Goal: Task Accomplishment & Management: Use online tool/utility

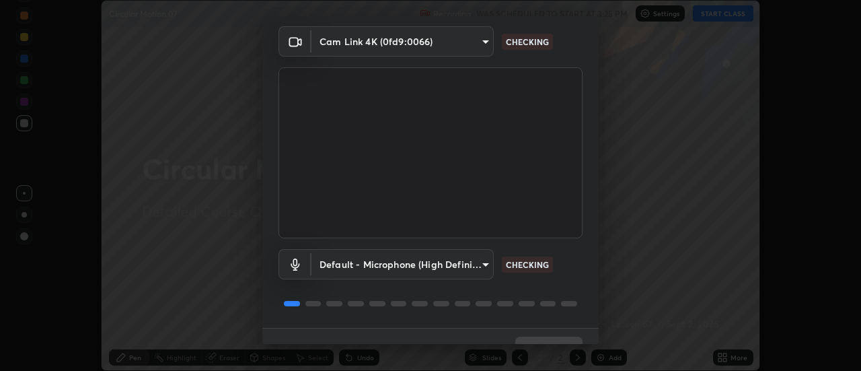
scroll to position [71, 0]
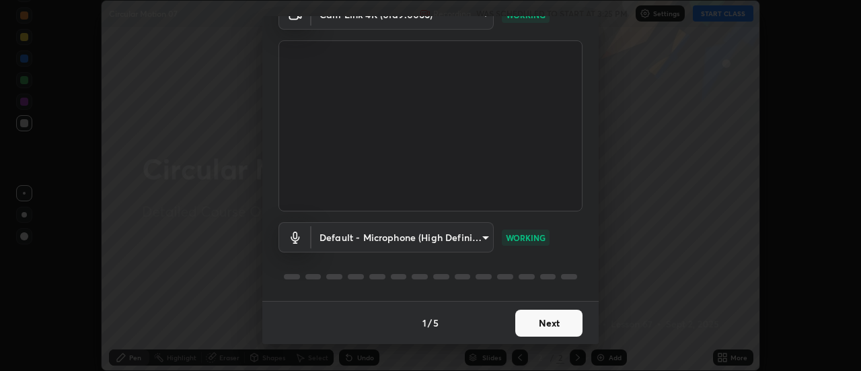
click at [545, 323] on button "Next" at bounding box center [548, 322] width 67 height 27
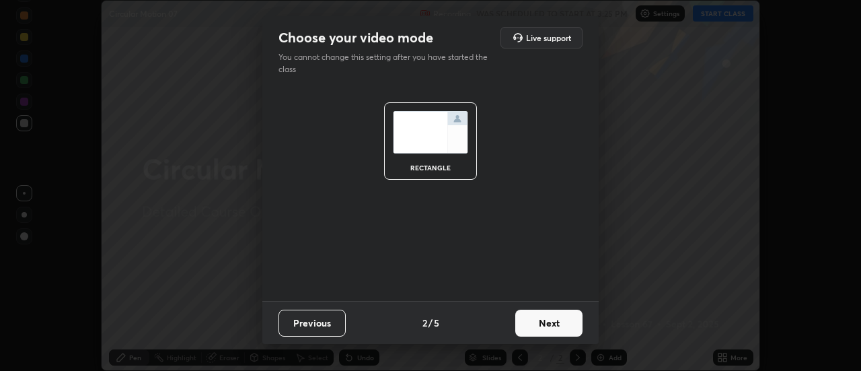
scroll to position [0, 0]
click at [546, 321] on button "Next" at bounding box center [548, 322] width 67 height 27
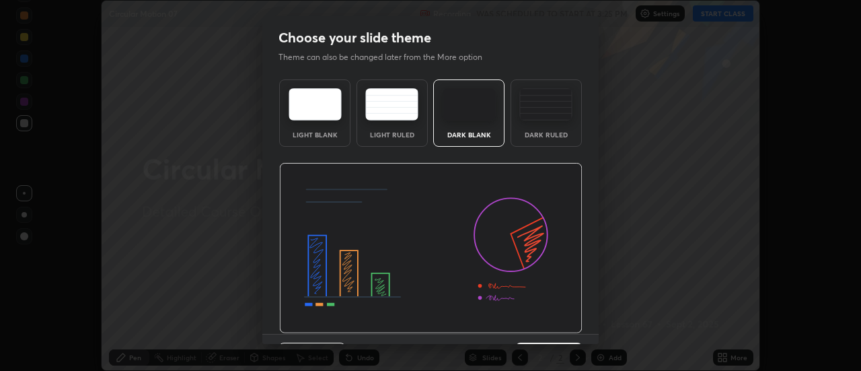
click at [548, 322] on img at bounding box center [430, 248] width 303 height 171
click at [549, 323] on img at bounding box center [430, 248] width 303 height 171
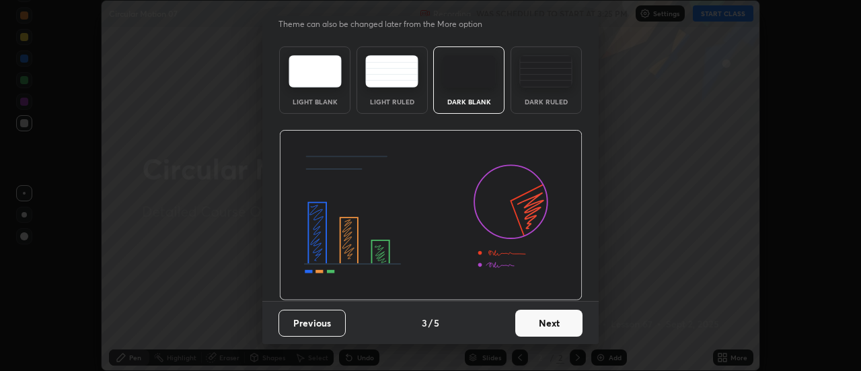
click at [544, 322] on button "Next" at bounding box center [548, 322] width 67 height 27
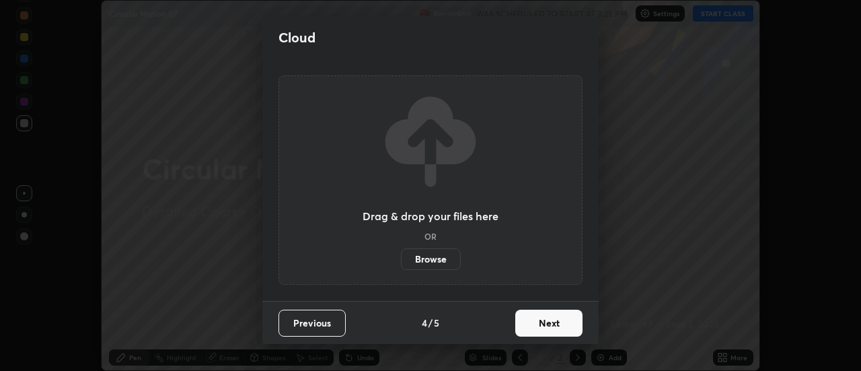
click at [536, 323] on button "Next" at bounding box center [548, 322] width 67 height 27
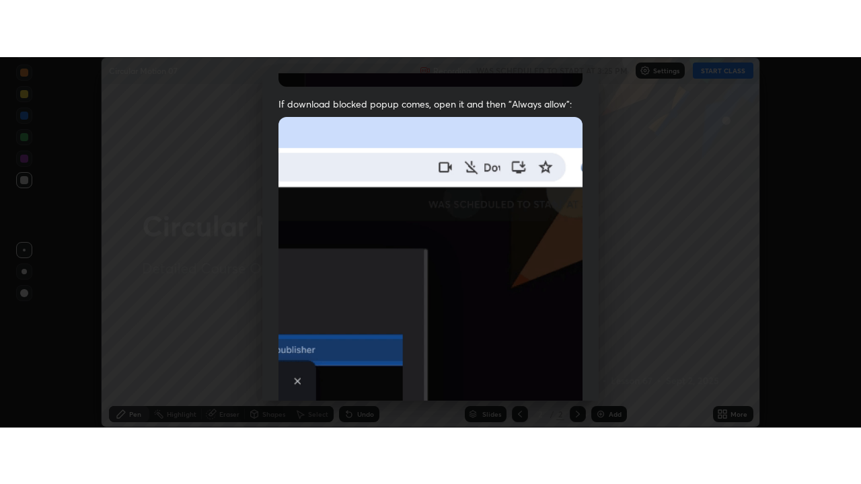
scroll to position [345, 0]
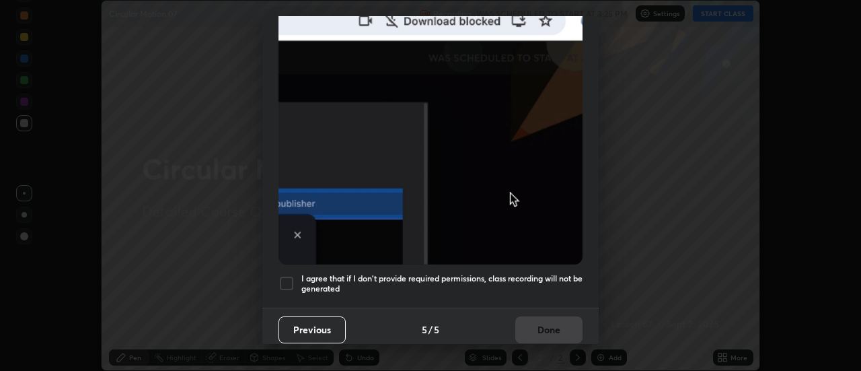
click at [287, 280] on div at bounding box center [287, 283] width 16 height 16
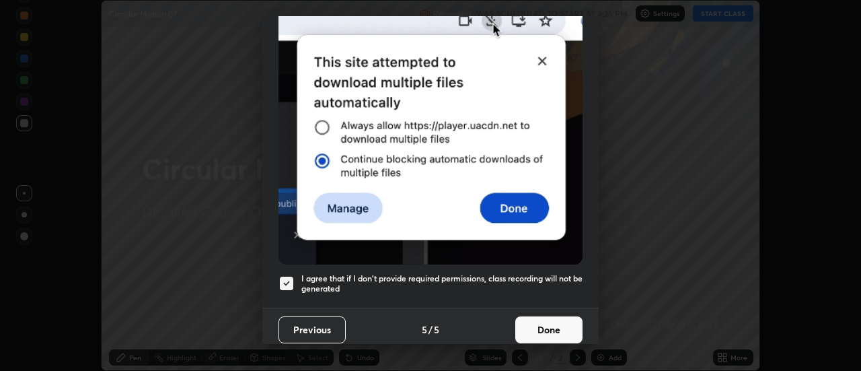
click at [523, 322] on button "Done" at bounding box center [548, 329] width 67 height 27
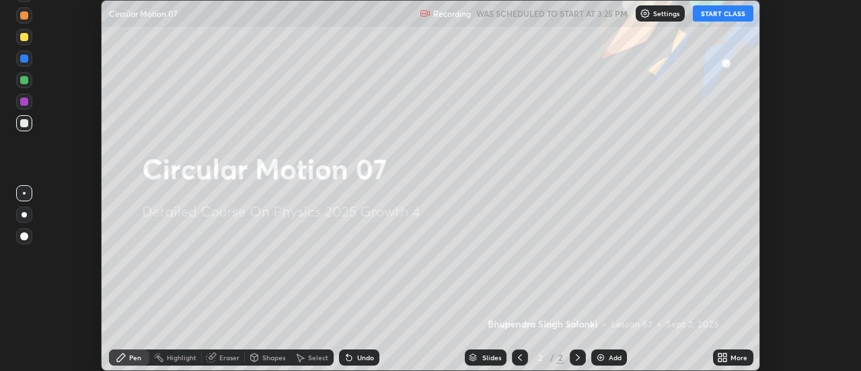
click at [720, 11] on button "START CLASS" at bounding box center [723, 13] width 61 height 16
click at [734, 357] on div "More" at bounding box center [739, 357] width 17 height 7
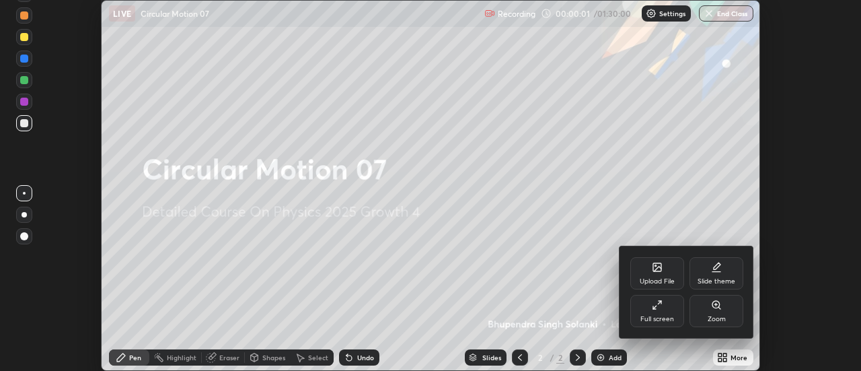
click at [664, 308] on div "Full screen" at bounding box center [657, 311] width 54 height 32
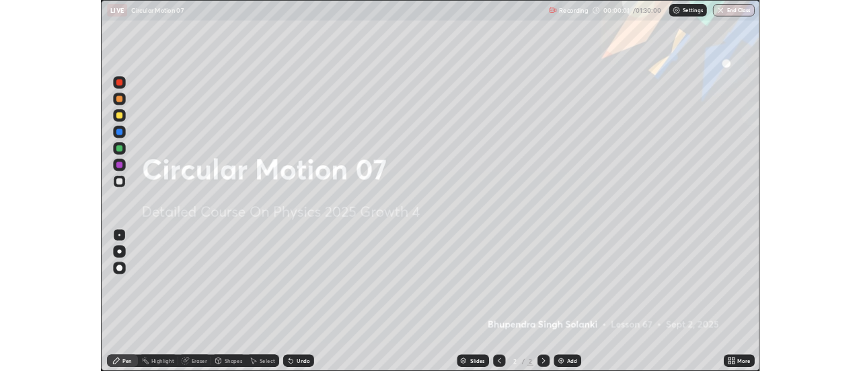
scroll to position [484, 861]
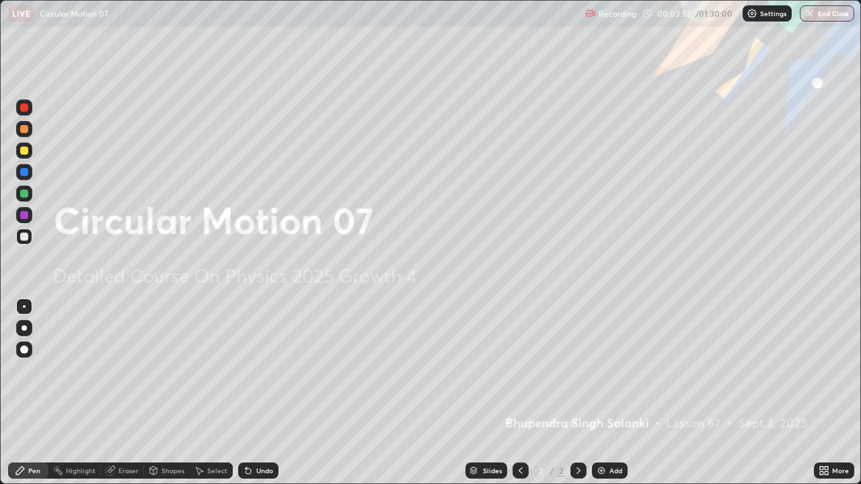
click at [610, 370] on div "Add" at bounding box center [610, 471] width 36 height 16
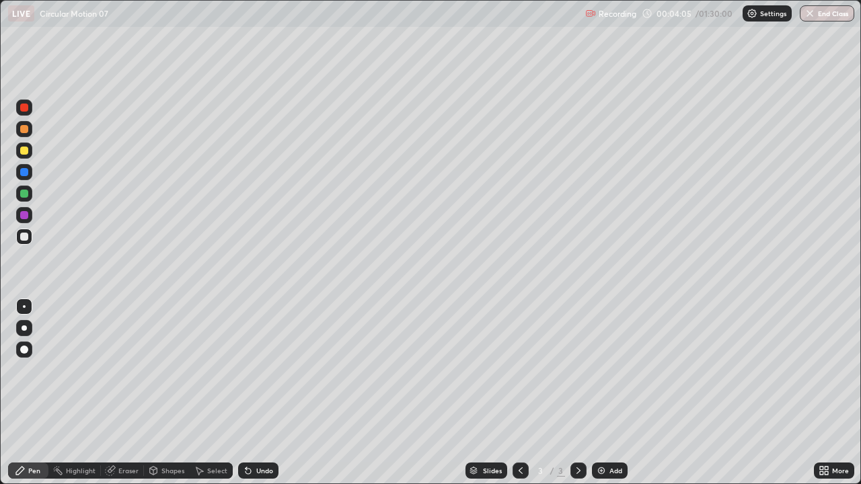
click at [258, 370] on div "Undo" at bounding box center [264, 471] width 17 height 7
click at [254, 370] on div "Undo" at bounding box center [258, 471] width 40 height 16
click at [251, 370] on icon at bounding box center [248, 471] width 11 height 11
click at [246, 370] on icon at bounding box center [248, 471] width 5 height 5
click at [161, 370] on div "Shapes" at bounding box center [172, 471] width 23 height 7
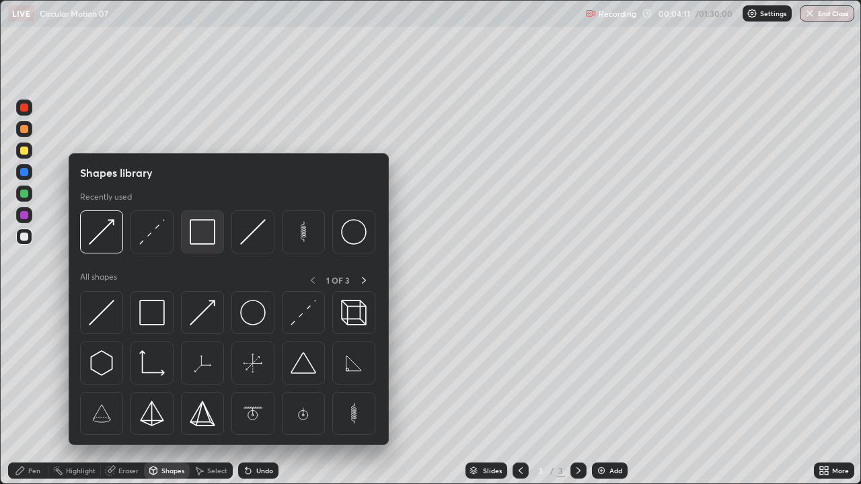
click at [196, 236] on img at bounding box center [203, 232] width 26 height 26
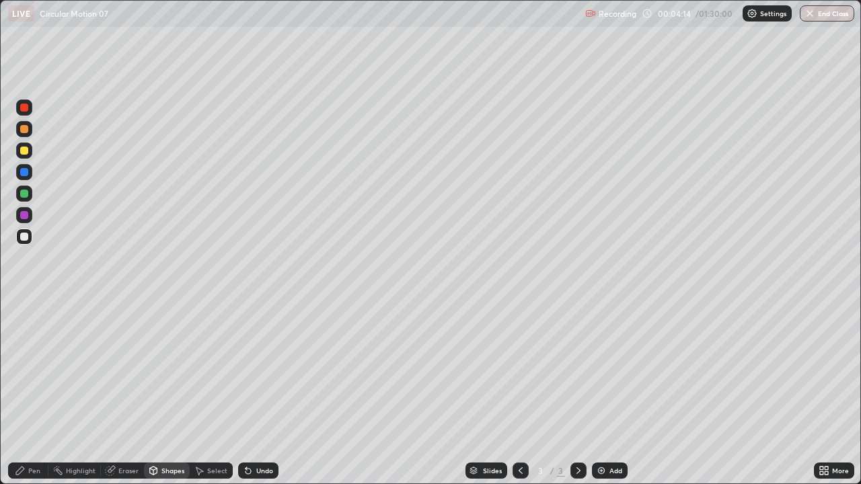
click at [24, 194] on div at bounding box center [24, 194] width 8 height 8
click at [32, 370] on div "Pen" at bounding box center [34, 471] width 12 height 7
click at [260, 370] on div "Undo" at bounding box center [264, 471] width 17 height 7
click at [257, 370] on div "Undo" at bounding box center [264, 471] width 17 height 7
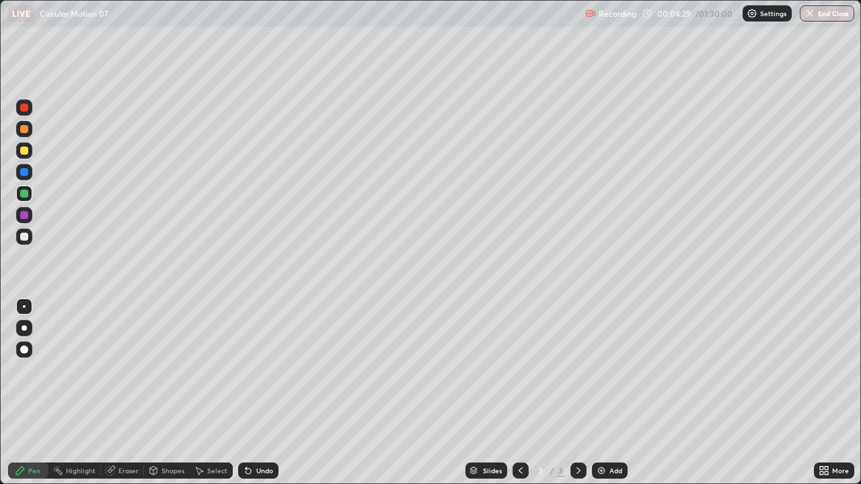
click at [246, 370] on icon at bounding box center [248, 471] width 5 height 5
click at [34, 370] on div "Pen" at bounding box center [34, 471] width 12 height 7
click at [24, 173] on div at bounding box center [24, 172] width 8 height 8
click at [131, 370] on div "Eraser" at bounding box center [128, 471] width 20 height 7
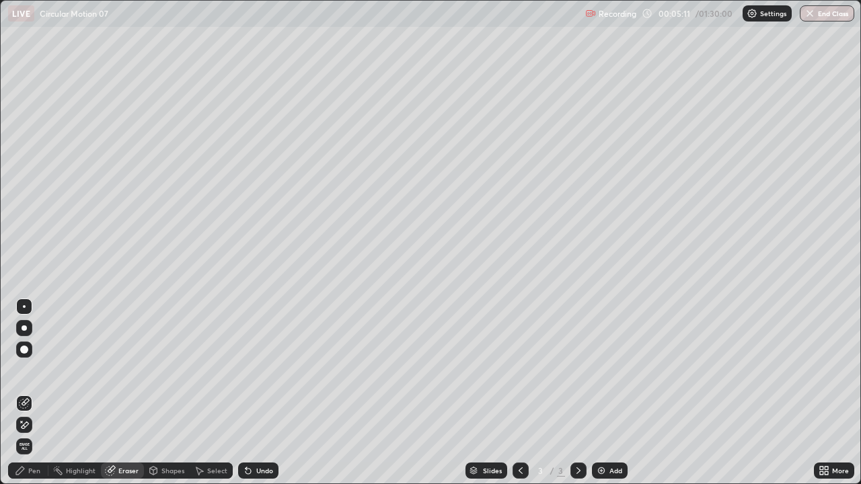
click at [36, 370] on div "Pen" at bounding box center [28, 471] width 40 height 16
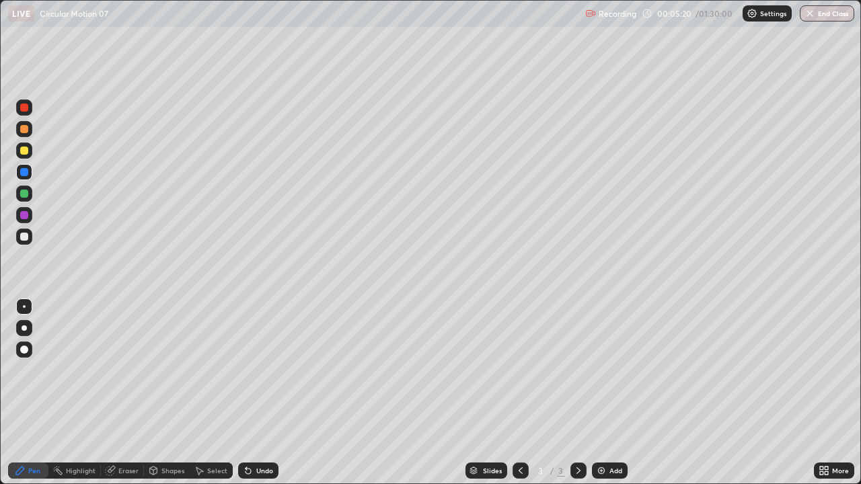
click at [264, 370] on div "Undo" at bounding box center [264, 471] width 17 height 7
click at [257, 370] on div "Undo" at bounding box center [264, 471] width 17 height 7
click at [24, 151] on div at bounding box center [24, 151] width 8 height 8
click at [23, 172] on div at bounding box center [24, 172] width 8 height 8
click at [22, 193] on div at bounding box center [24, 194] width 8 height 8
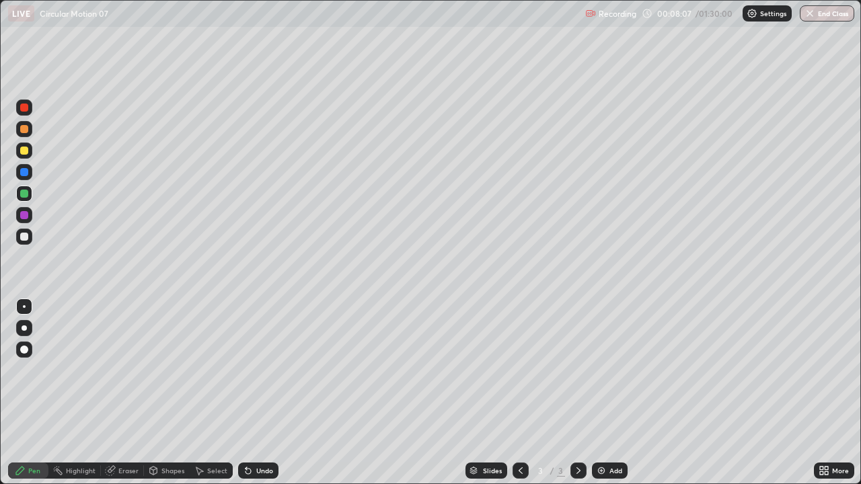
click at [122, 370] on div "Eraser" at bounding box center [128, 471] width 20 height 7
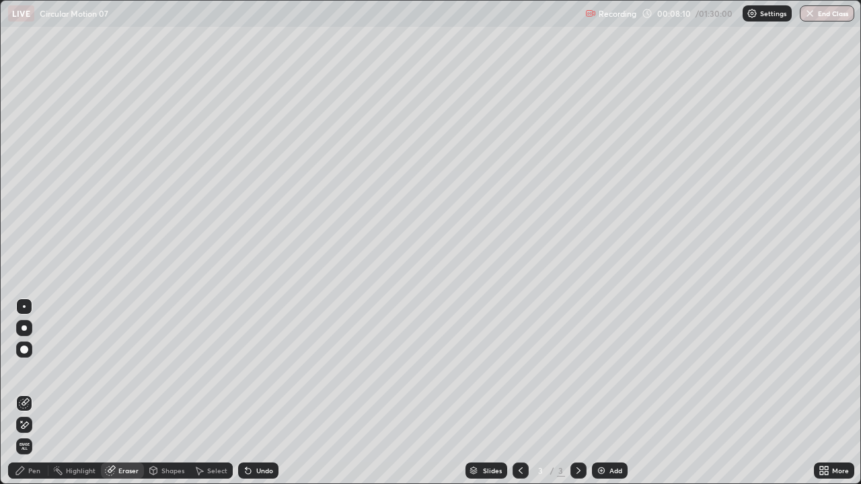
click at [38, 370] on div "Pen" at bounding box center [34, 471] width 12 height 7
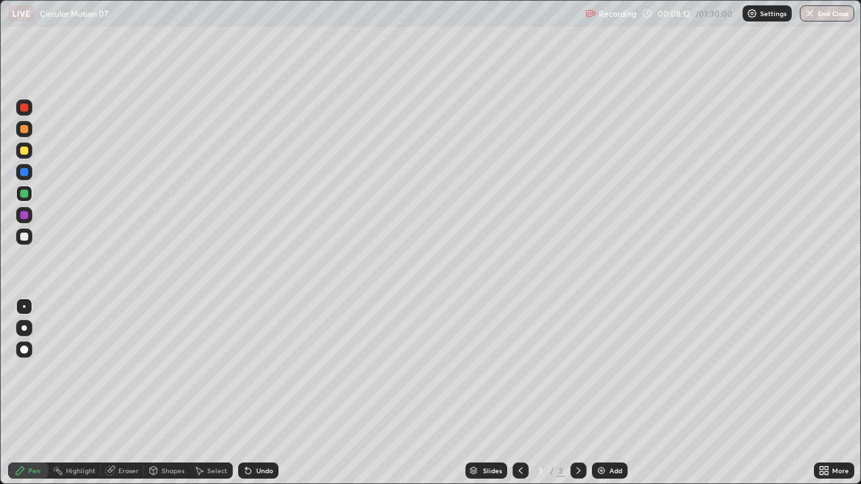
click at [25, 151] on div at bounding box center [24, 151] width 8 height 8
click at [25, 113] on div at bounding box center [24, 108] width 16 height 16
click at [120, 370] on div "Eraser" at bounding box center [128, 471] width 20 height 7
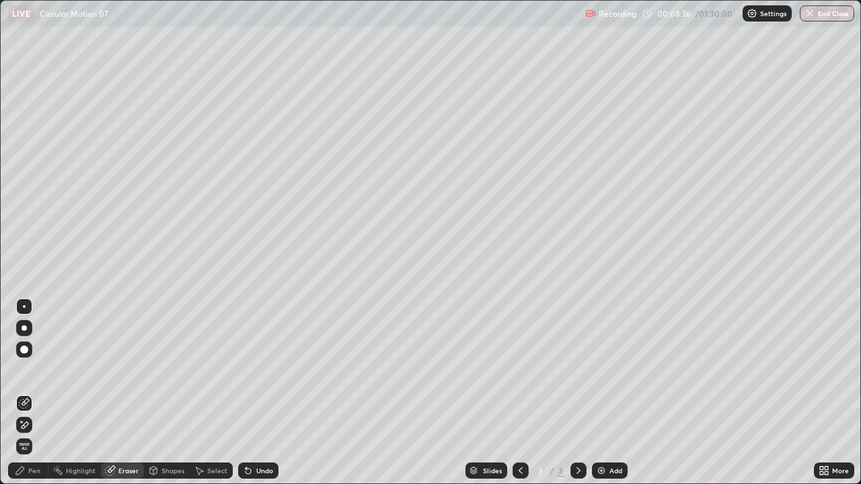
click at [27, 370] on div "Pen" at bounding box center [28, 471] width 40 height 16
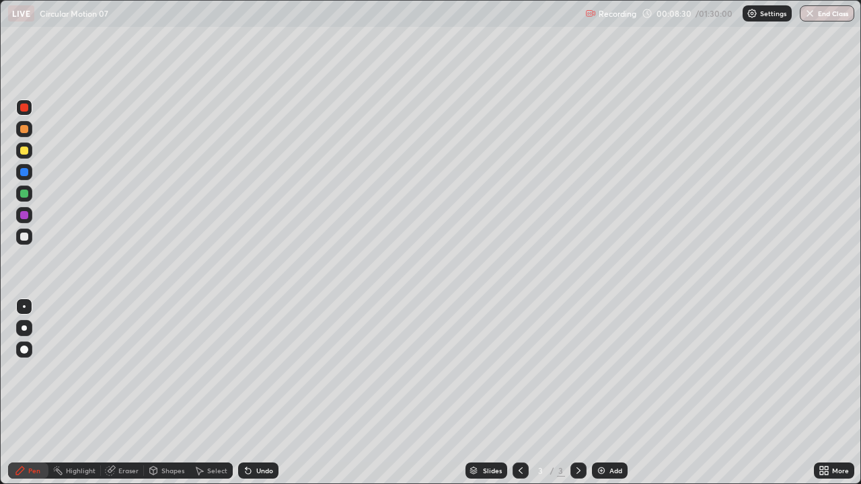
click at [123, 370] on div "Eraser" at bounding box center [128, 471] width 20 height 7
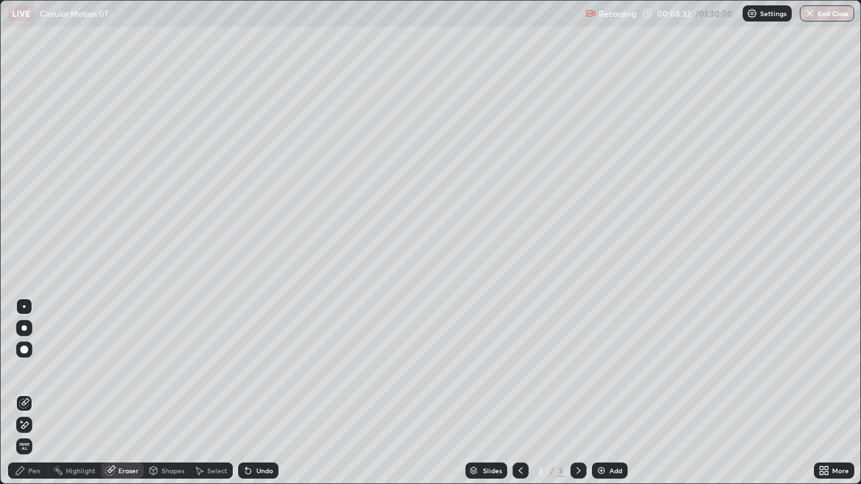
click at [35, 370] on div "Pen" at bounding box center [28, 471] width 40 height 16
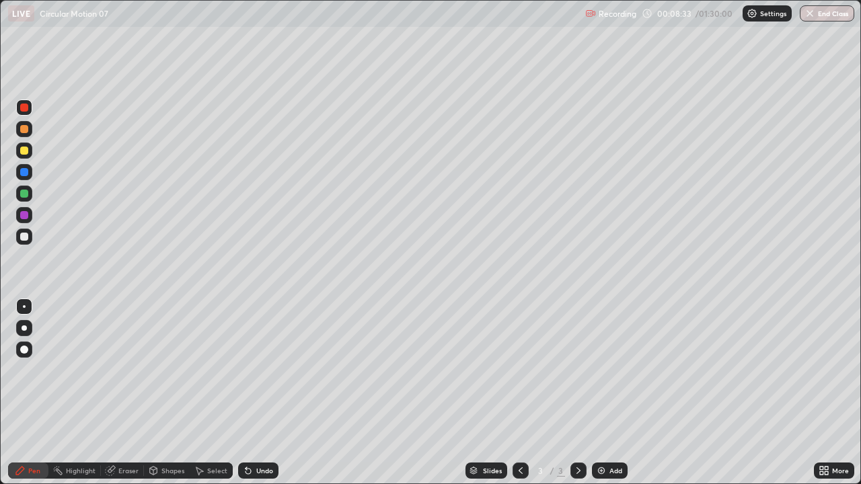
click at [26, 235] on div at bounding box center [24, 237] width 8 height 8
click at [118, 370] on div "Eraser" at bounding box center [128, 471] width 20 height 7
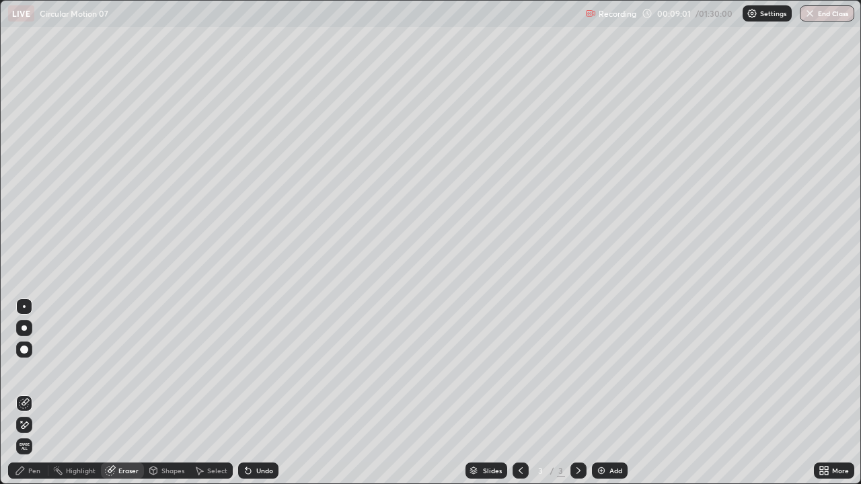
click at [26, 370] on div "Pen" at bounding box center [28, 471] width 40 height 16
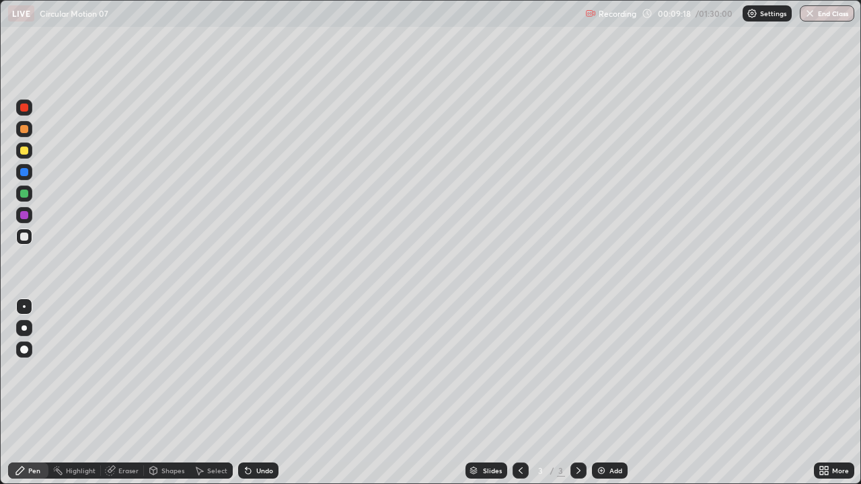
click at [23, 152] on div at bounding box center [24, 151] width 8 height 8
click at [121, 370] on div "Eraser" at bounding box center [128, 471] width 20 height 7
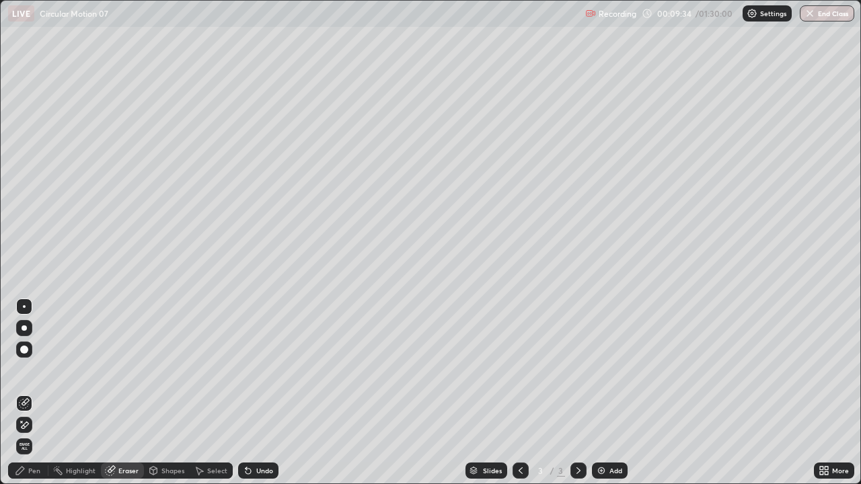
click at [33, 370] on div "Pen" at bounding box center [28, 471] width 40 height 16
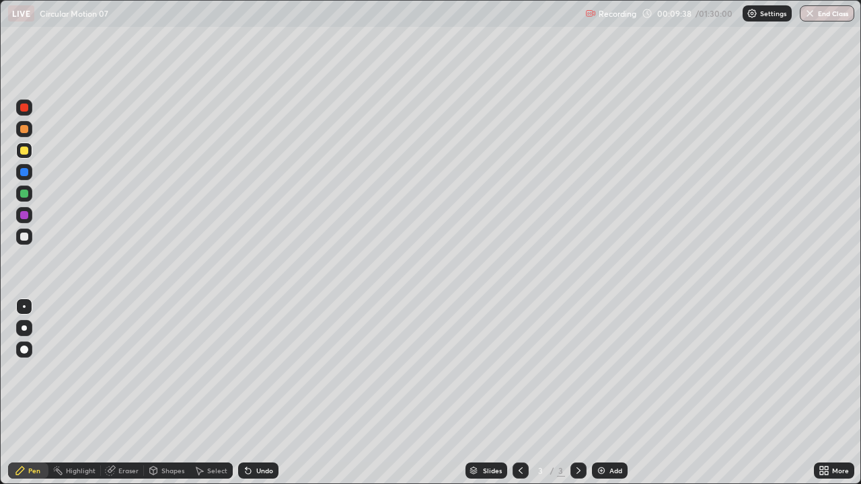
click at [123, 370] on div "Eraser" at bounding box center [122, 471] width 43 height 16
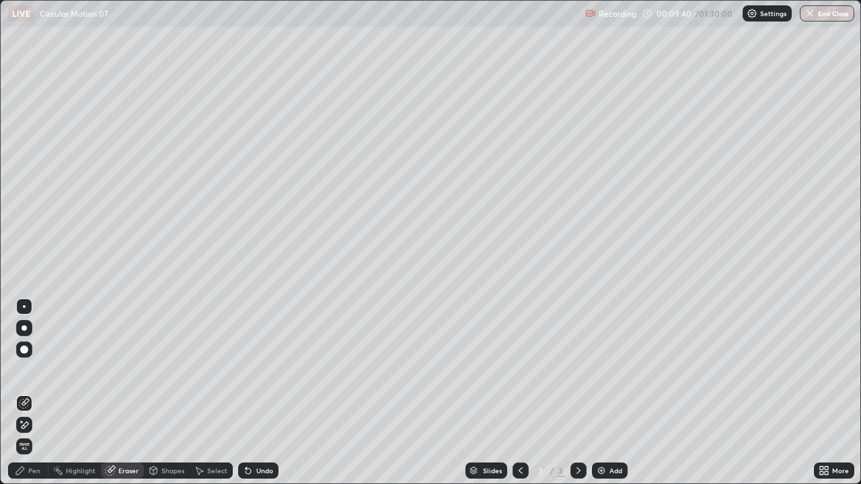
click at [25, 370] on icon at bounding box center [20, 471] width 11 height 11
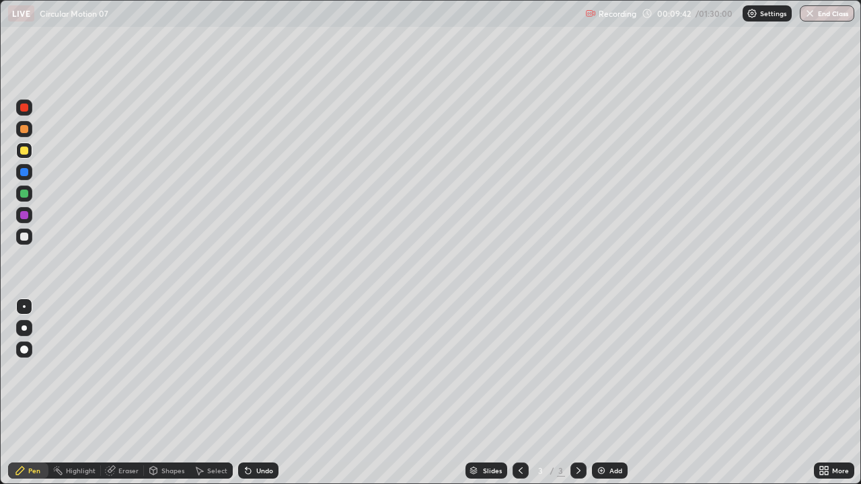
click at [129, 370] on div "Eraser" at bounding box center [128, 471] width 20 height 7
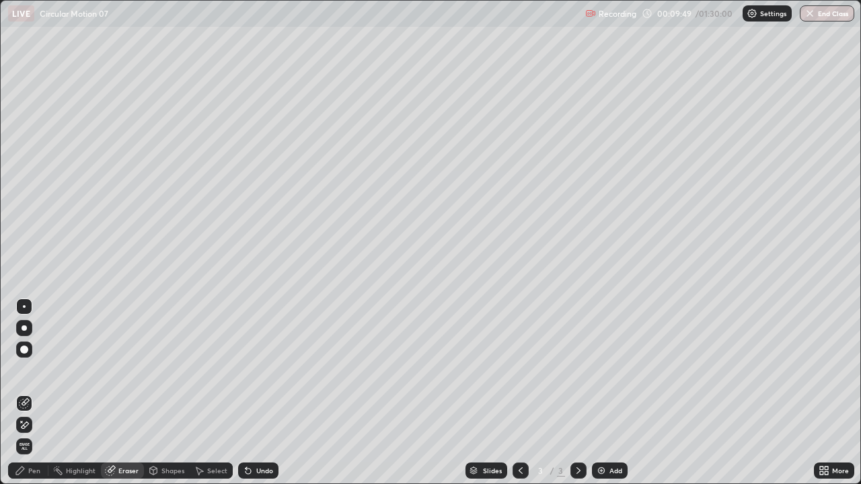
click at [28, 370] on div "Pen" at bounding box center [28, 471] width 40 height 16
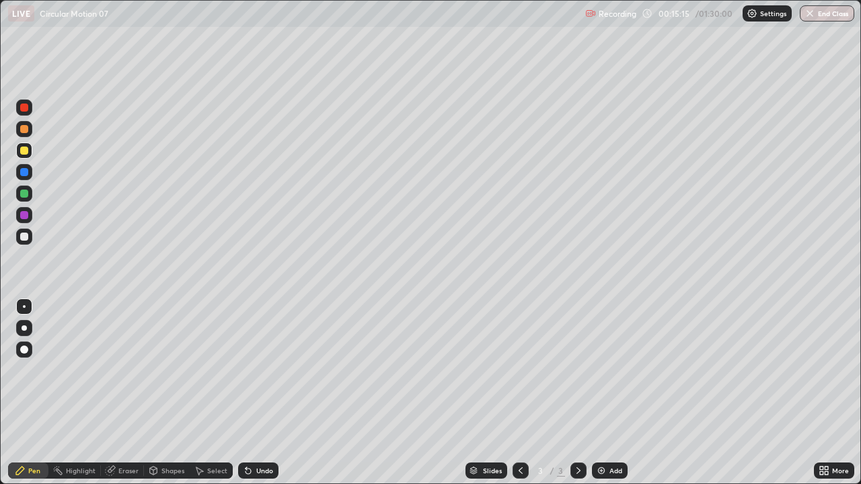
click at [161, 370] on div "Shapes" at bounding box center [172, 471] width 23 height 7
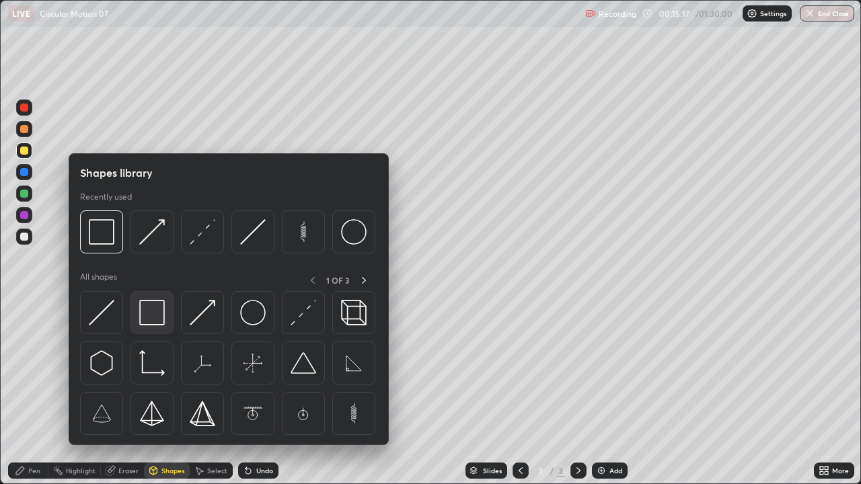
click at [149, 314] on img at bounding box center [152, 313] width 26 height 26
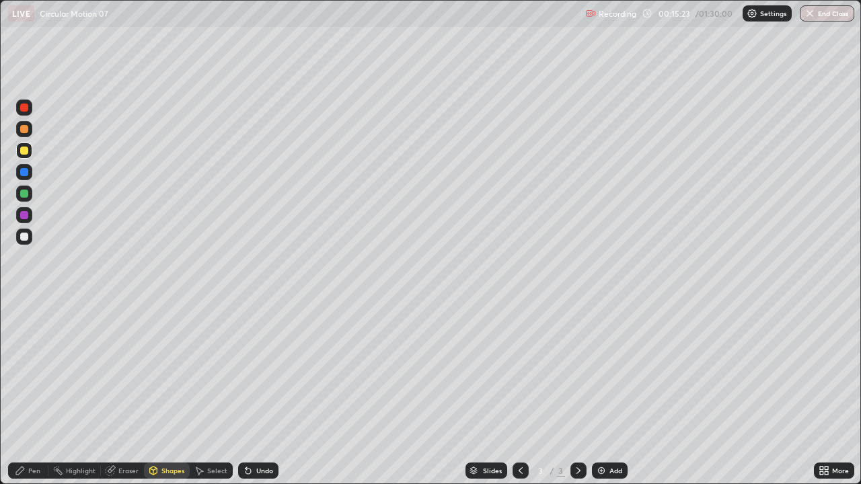
click at [124, 370] on div "Eraser" at bounding box center [128, 471] width 20 height 7
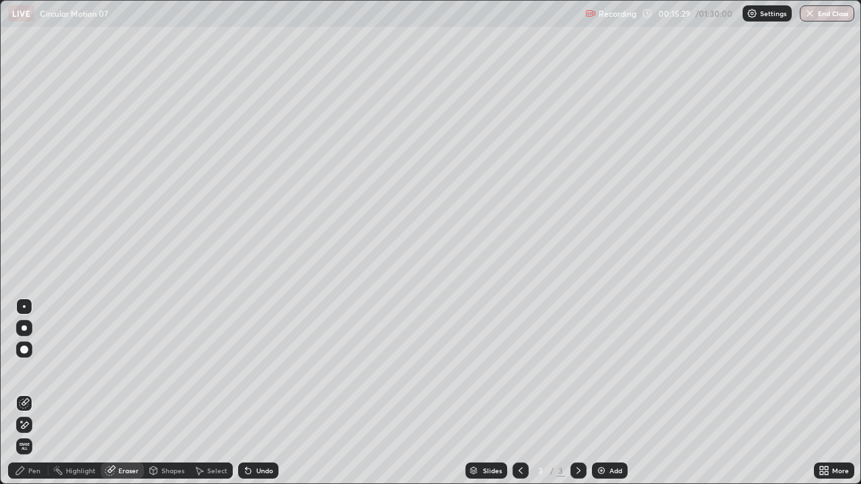
click at [28, 370] on div "Pen" at bounding box center [34, 471] width 12 height 7
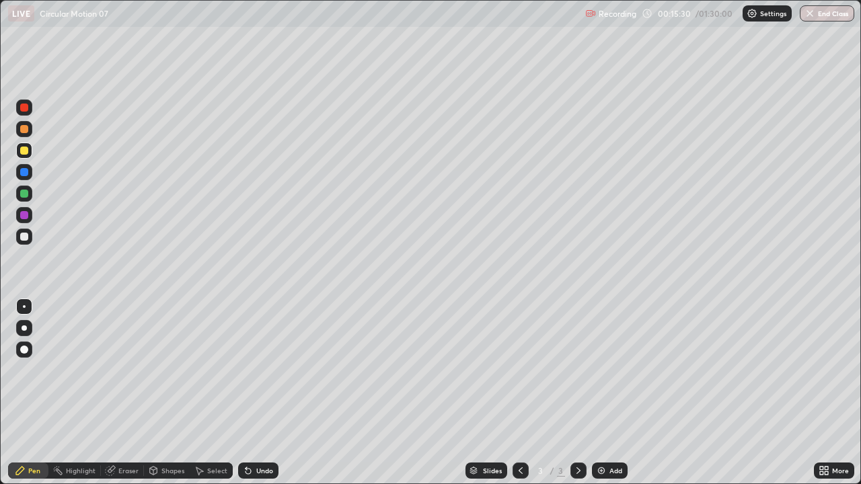
click at [24, 238] on div at bounding box center [24, 237] width 8 height 8
click at [24, 150] on div at bounding box center [24, 151] width 8 height 8
click at [163, 370] on div "Shapes" at bounding box center [172, 471] width 23 height 7
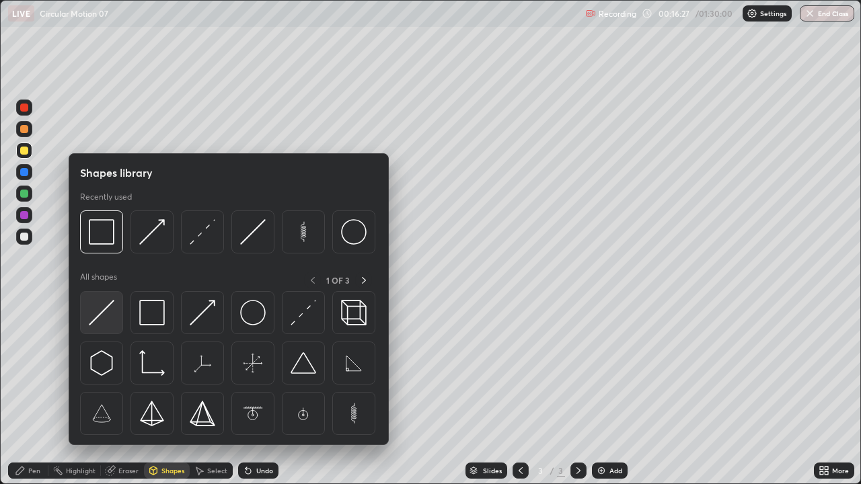
click at [107, 320] on img at bounding box center [102, 313] width 26 height 26
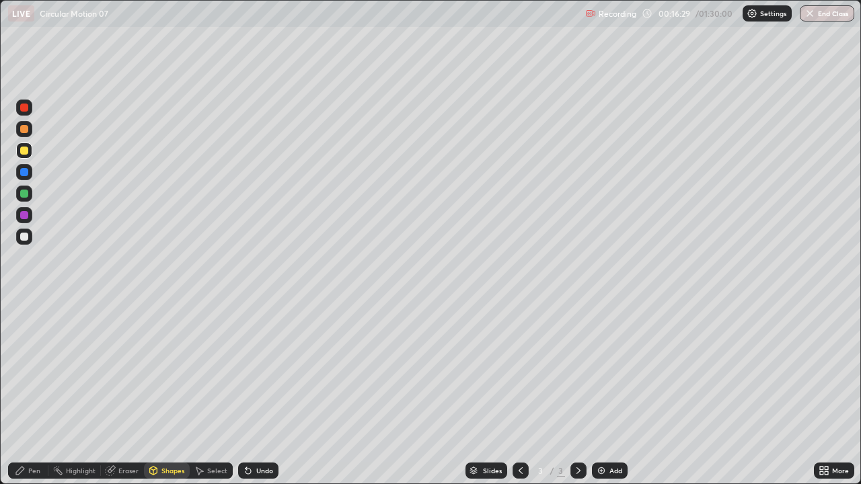
click at [27, 172] on div at bounding box center [24, 172] width 8 height 8
click at [178, 370] on div "Shapes" at bounding box center [167, 471] width 46 height 16
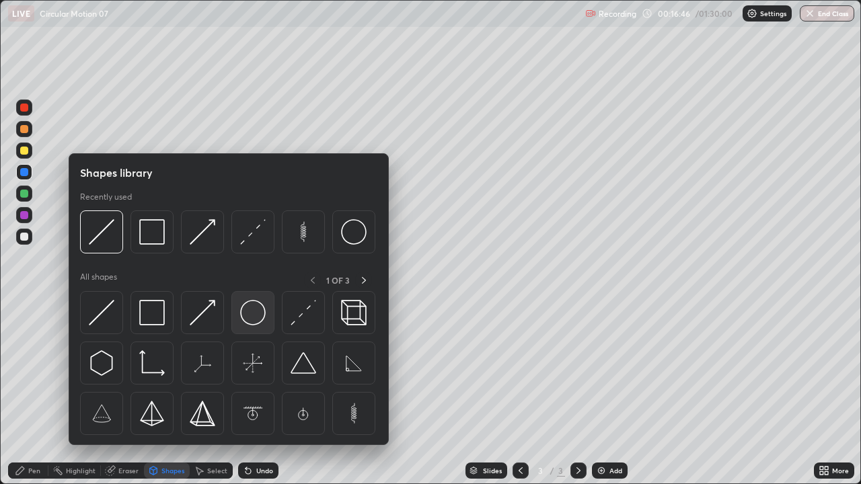
click at [266, 322] on img at bounding box center [253, 313] width 26 height 26
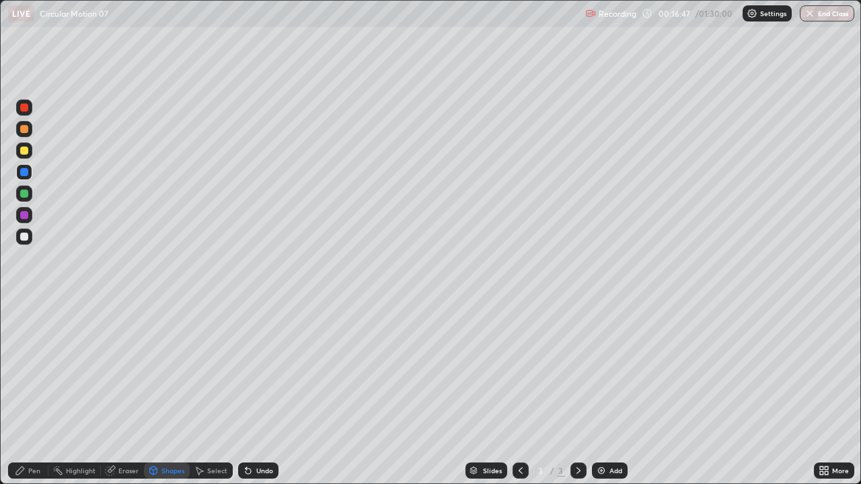
click at [31, 131] on div at bounding box center [24, 129] width 16 height 16
click at [131, 370] on div "Eraser" at bounding box center [122, 471] width 43 height 16
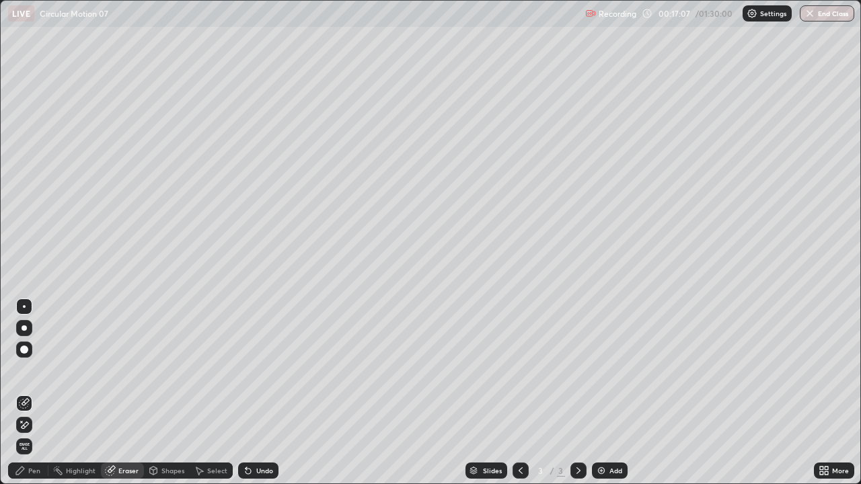
click at [38, 370] on div "Pen" at bounding box center [34, 471] width 12 height 7
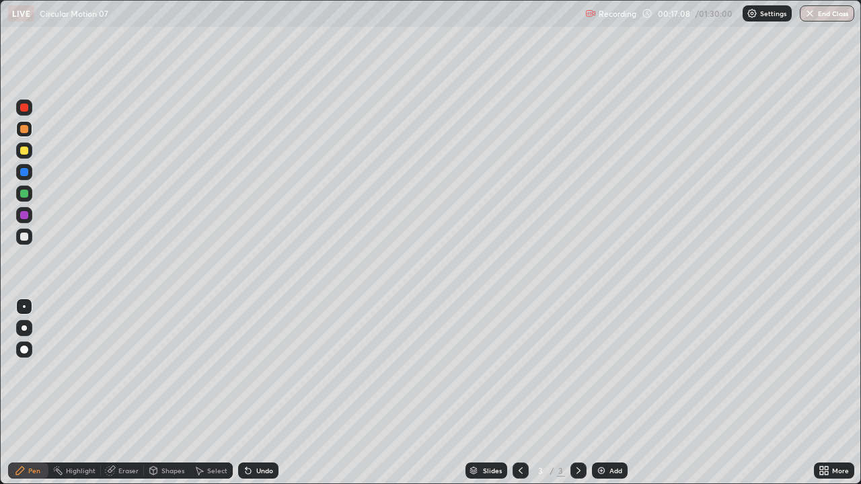
click at [25, 173] on div at bounding box center [24, 172] width 8 height 8
click at [166, 370] on div "Shapes" at bounding box center [172, 471] width 23 height 7
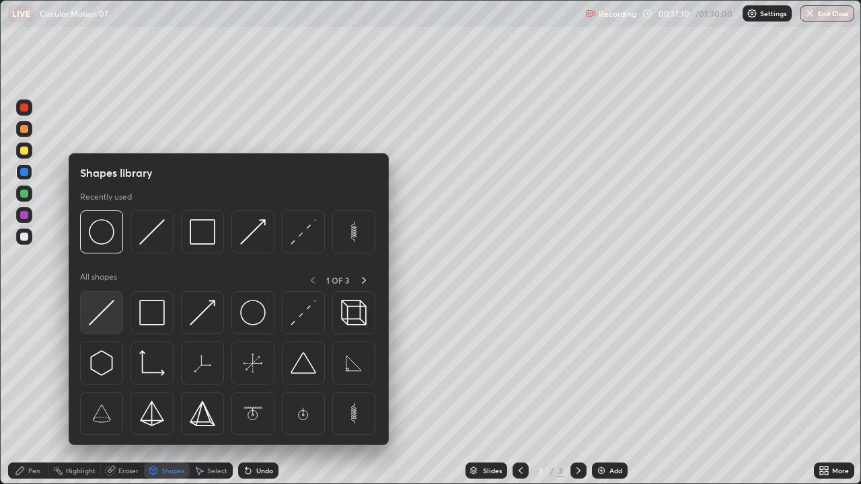
click at [110, 318] on img at bounding box center [102, 313] width 26 height 26
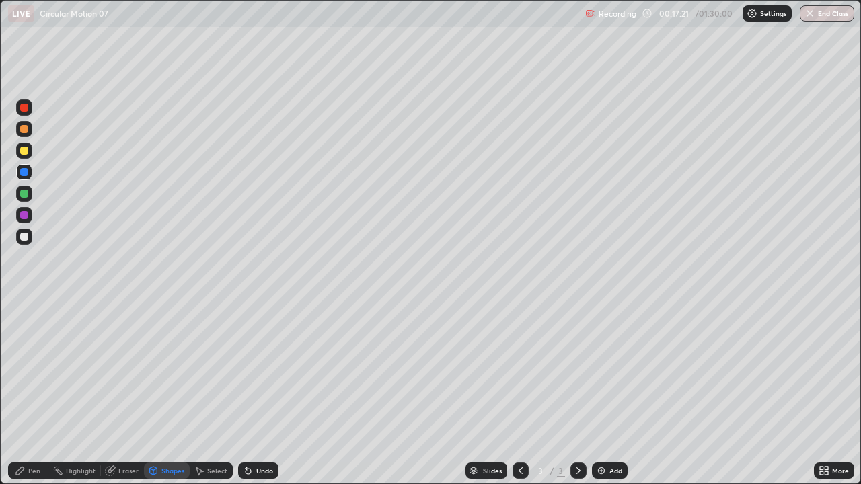
click at [262, 370] on div "Undo" at bounding box center [258, 471] width 40 height 16
click at [24, 149] on div at bounding box center [24, 151] width 8 height 8
click at [266, 370] on div "Undo" at bounding box center [264, 471] width 17 height 7
click at [172, 370] on div "Shapes" at bounding box center [172, 471] width 23 height 7
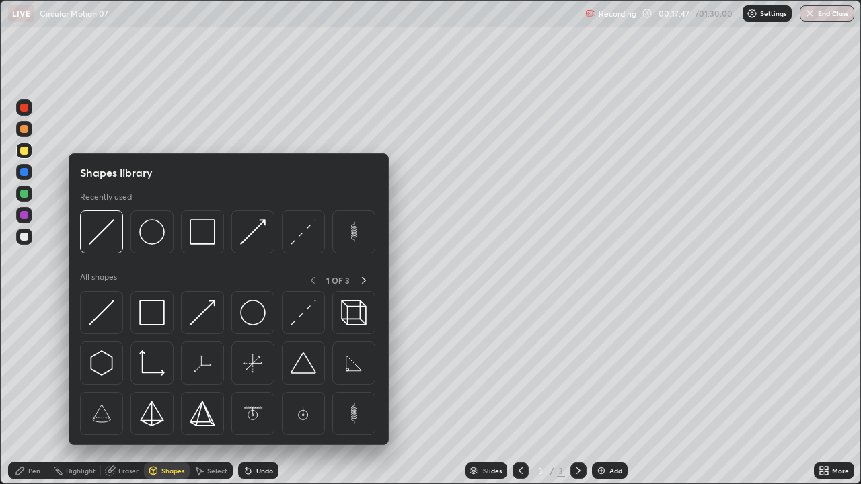
click at [28, 236] on div at bounding box center [24, 237] width 8 height 8
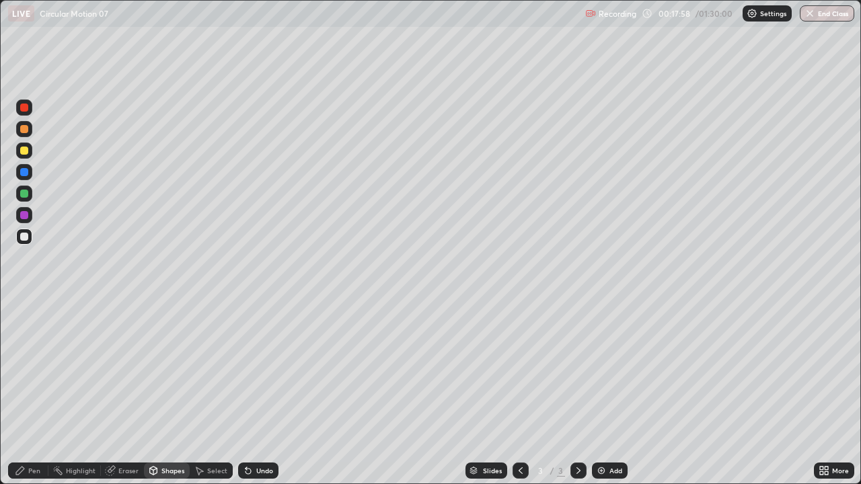
click at [34, 370] on div "Pen" at bounding box center [34, 471] width 12 height 7
click at [25, 171] on div at bounding box center [24, 172] width 8 height 8
click at [22, 239] on div at bounding box center [24, 237] width 8 height 8
click at [24, 173] on div at bounding box center [24, 172] width 8 height 8
click at [265, 370] on div "Undo" at bounding box center [264, 471] width 17 height 7
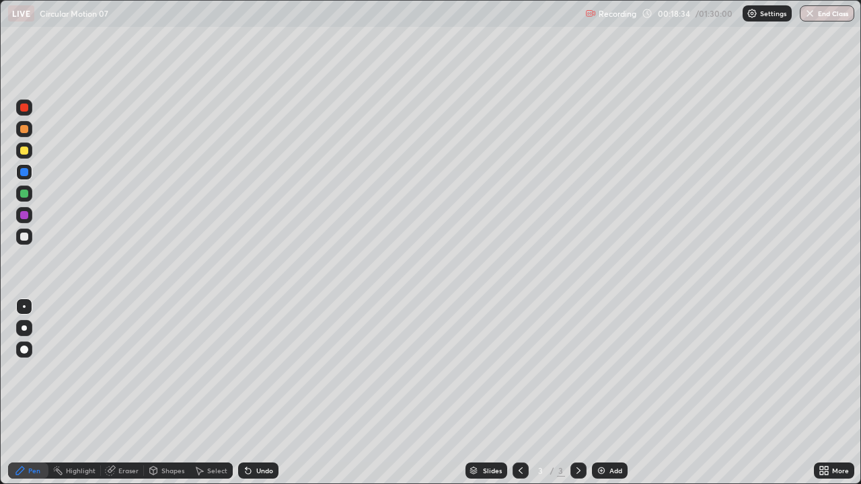
click at [266, 370] on div "Undo" at bounding box center [258, 471] width 40 height 16
click at [259, 370] on div "Undo" at bounding box center [264, 471] width 17 height 7
click at [25, 238] on div at bounding box center [24, 237] width 8 height 8
click at [24, 328] on div at bounding box center [24, 328] width 5 height 5
click at [264, 370] on div "Undo" at bounding box center [264, 471] width 17 height 7
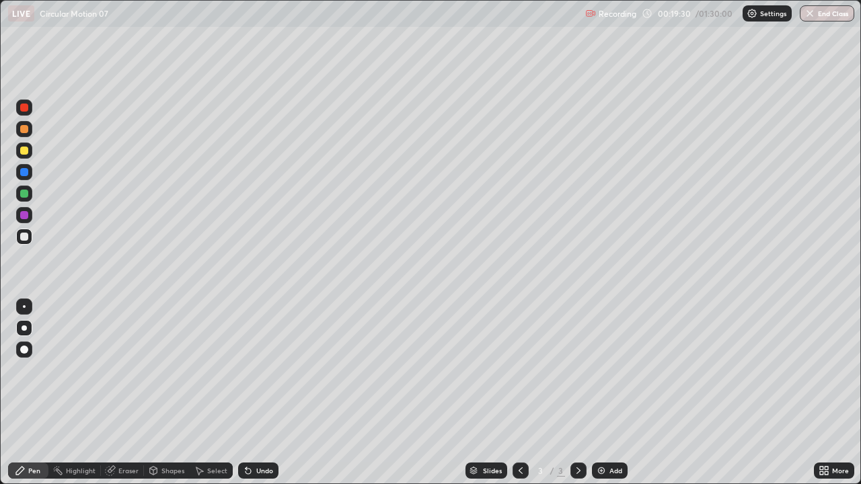
click at [260, 370] on div "Undo" at bounding box center [264, 471] width 17 height 7
click at [276, 370] on div "Undo" at bounding box center [258, 471] width 40 height 16
click at [128, 370] on div "Eraser" at bounding box center [128, 471] width 20 height 7
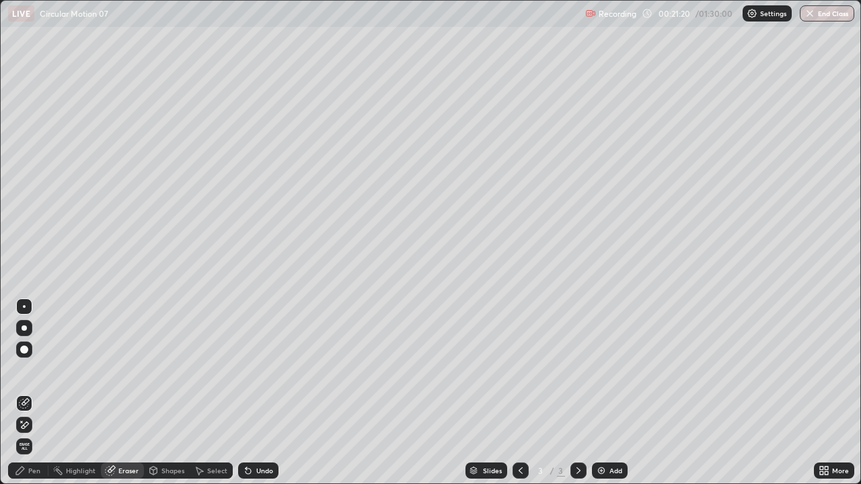
click at [42, 370] on div "Pen" at bounding box center [28, 471] width 40 height 16
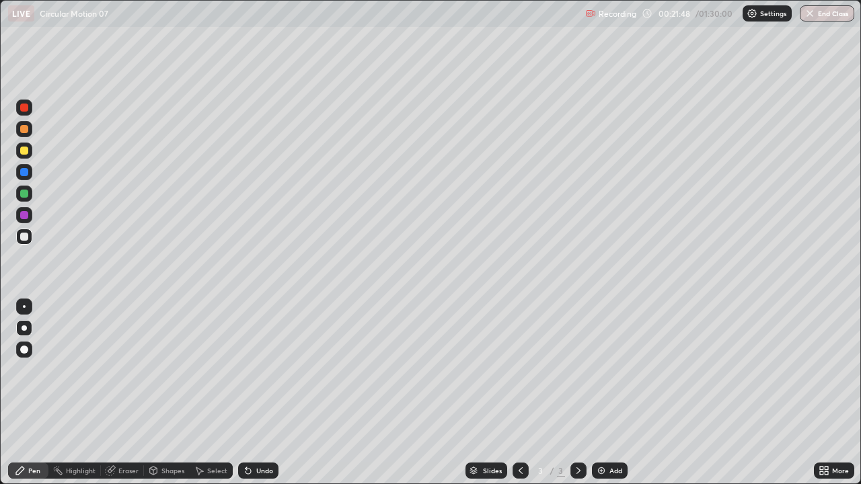
click at [22, 151] on div at bounding box center [24, 151] width 8 height 8
click at [270, 370] on div "Undo" at bounding box center [264, 471] width 17 height 7
click at [168, 370] on div "Shapes" at bounding box center [172, 471] width 23 height 7
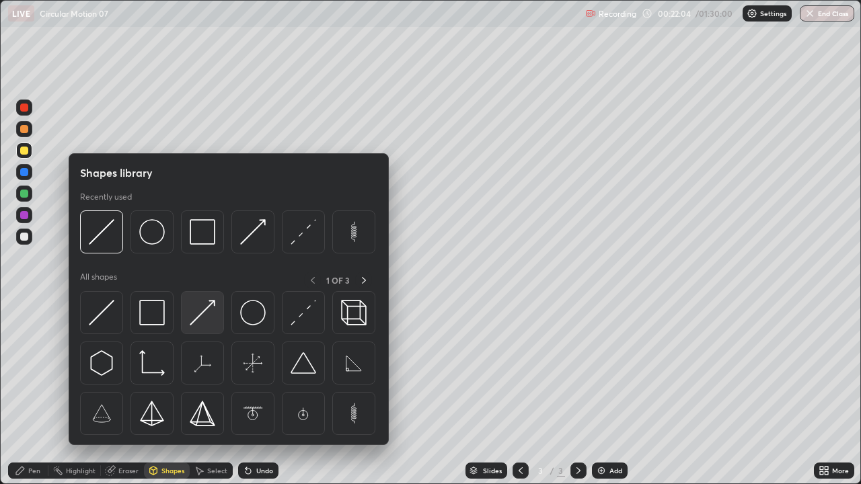
click at [211, 324] on img at bounding box center [203, 313] width 26 height 26
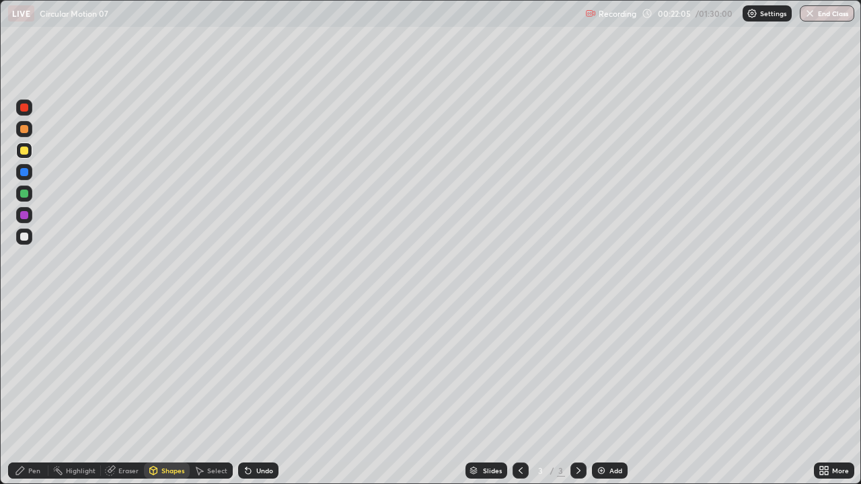
click at [26, 240] on div at bounding box center [24, 237] width 8 height 8
click at [40, 370] on div "Pen" at bounding box center [34, 471] width 12 height 7
click at [26, 132] on div at bounding box center [24, 129] width 8 height 8
click at [26, 196] on div at bounding box center [24, 194] width 8 height 8
click at [119, 370] on div "Eraser" at bounding box center [128, 471] width 20 height 7
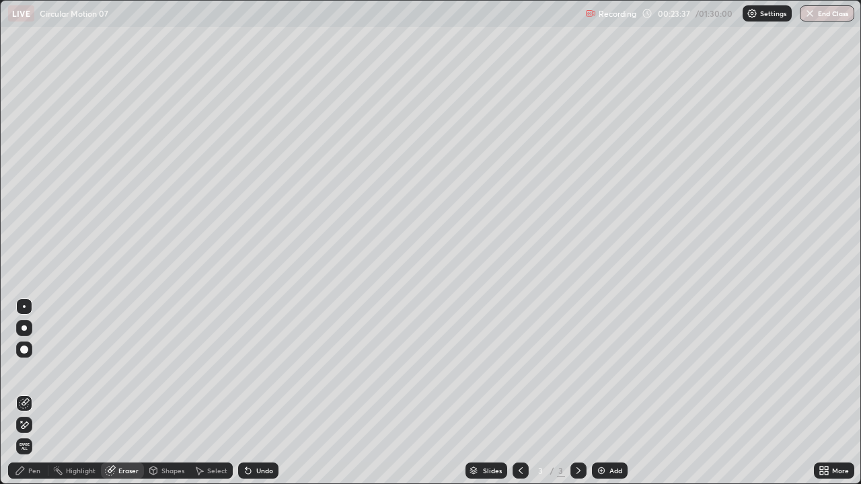
click at [164, 370] on div "Shapes" at bounding box center [167, 471] width 46 height 16
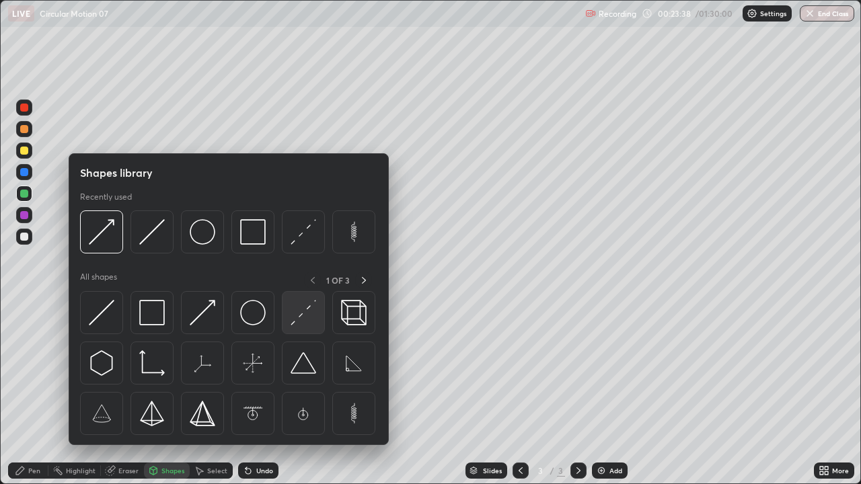
click at [299, 320] on img at bounding box center [304, 313] width 26 height 26
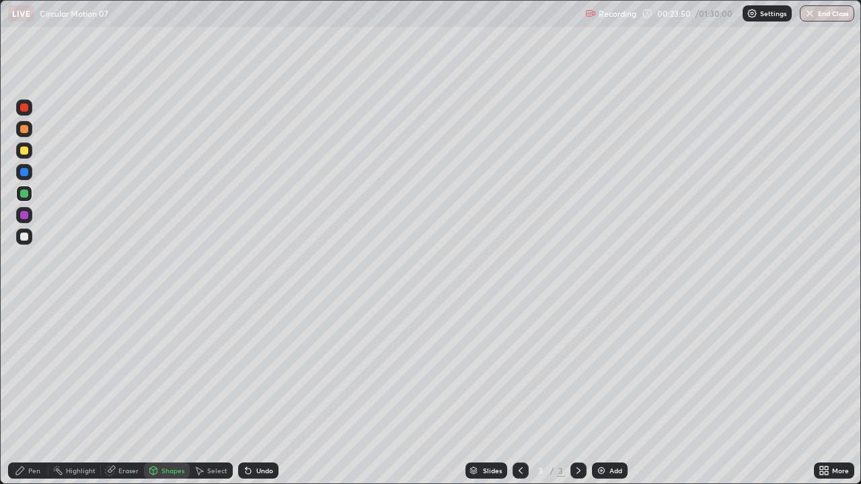
click at [268, 370] on div "Undo" at bounding box center [264, 471] width 17 height 7
click at [266, 370] on div "Undo" at bounding box center [258, 471] width 40 height 16
click at [23, 233] on div at bounding box center [24, 237] width 8 height 8
click at [169, 370] on div "Shapes" at bounding box center [172, 471] width 23 height 7
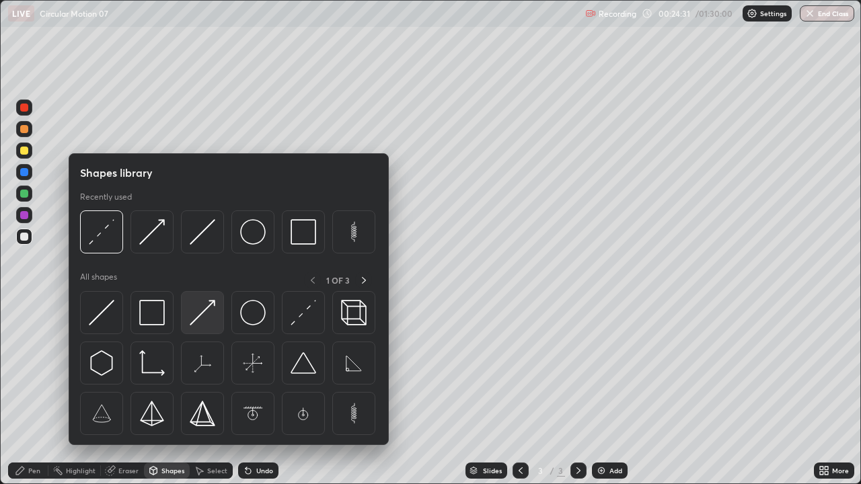
click at [190, 320] on img at bounding box center [203, 313] width 26 height 26
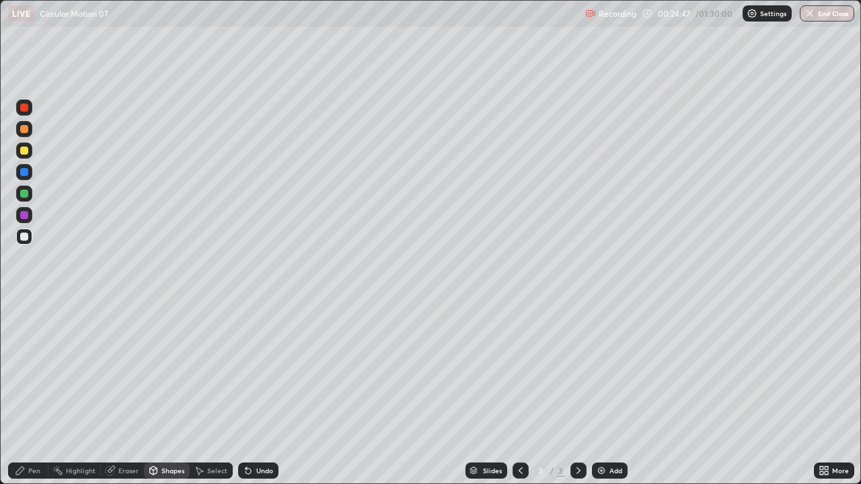
click at [260, 370] on div "Undo" at bounding box center [258, 471] width 40 height 16
click at [33, 370] on div "Pen" at bounding box center [28, 471] width 40 height 16
click at [28, 191] on div at bounding box center [24, 194] width 8 height 8
click at [262, 370] on div "Undo" at bounding box center [258, 471] width 40 height 16
click at [255, 370] on div "Undo" at bounding box center [258, 471] width 40 height 16
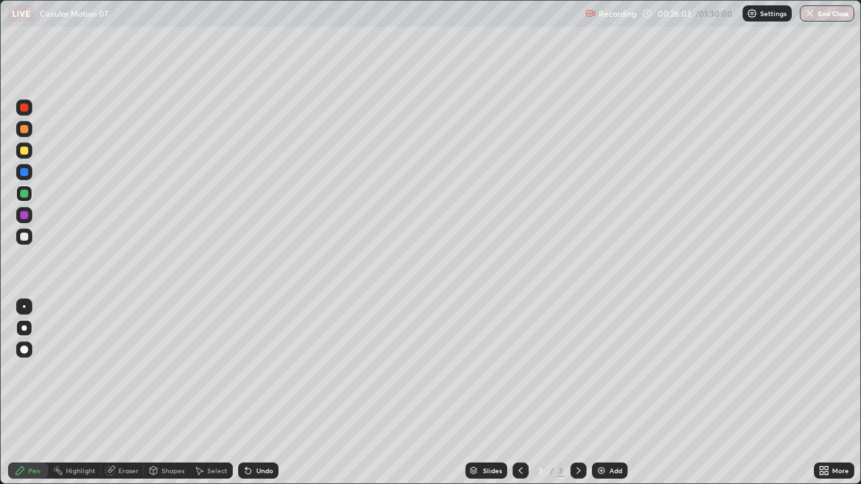
click at [256, 370] on div "Undo" at bounding box center [258, 471] width 40 height 16
click at [259, 370] on div "Undo" at bounding box center [258, 471] width 40 height 16
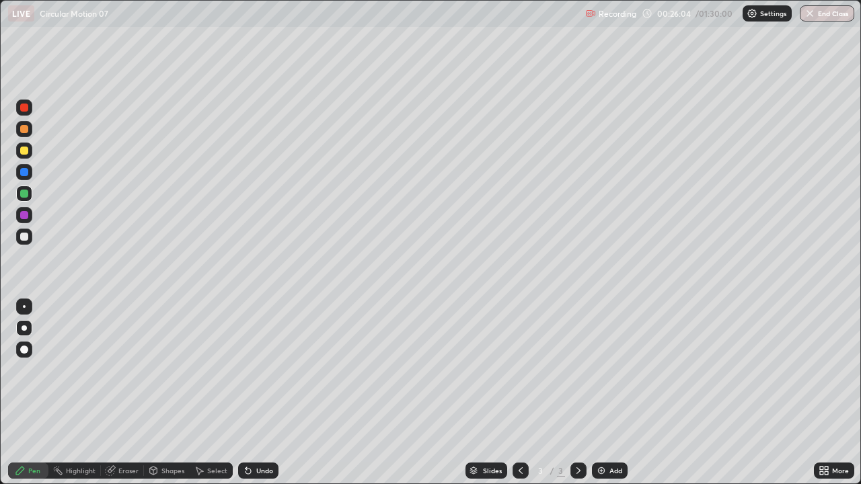
click at [260, 370] on div "Undo" at bounding box center [258, 471] width 40 height 16
click at [131, 370] on div "Eraser" at bounding box center [128, 471] width 20 height 7
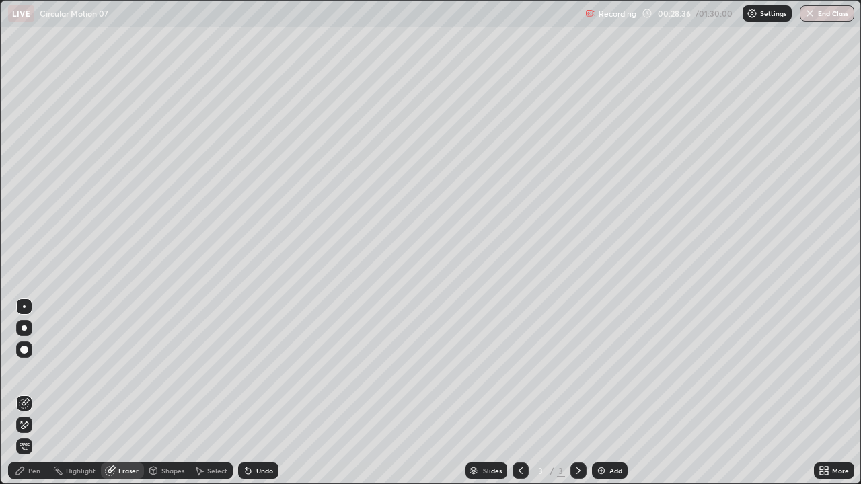
click at [38, 370] on div "Pen" at bounding box center [34, 471] width 12 height 7
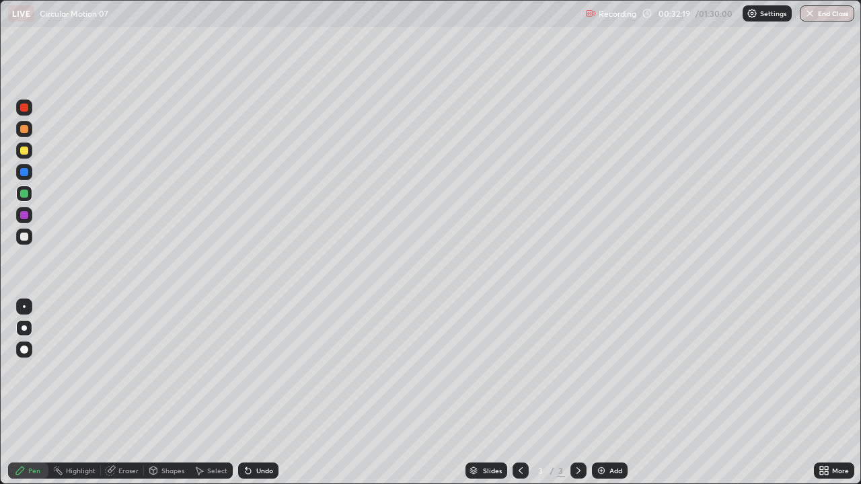
click at [132, 370] on div "Eraser" at bounding box center [128, 471] width 20 height 7
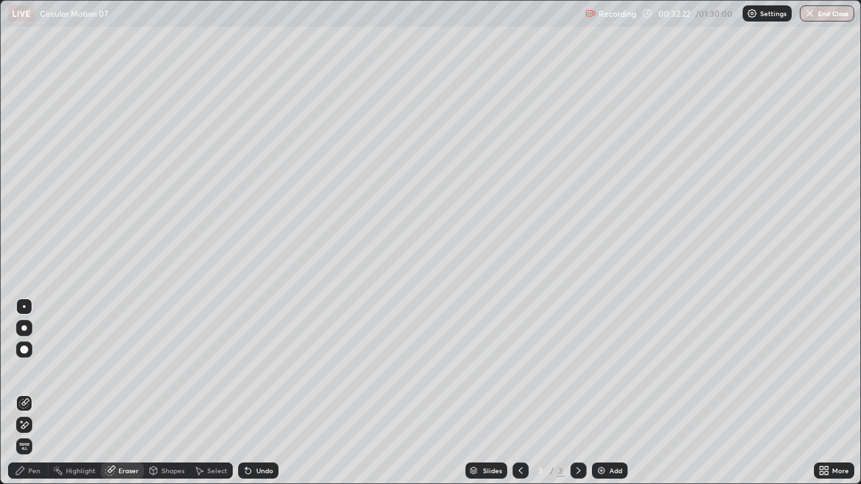
click at [32, 370] on div "Pen" at bounding box center [34, 471] width 12 height 7
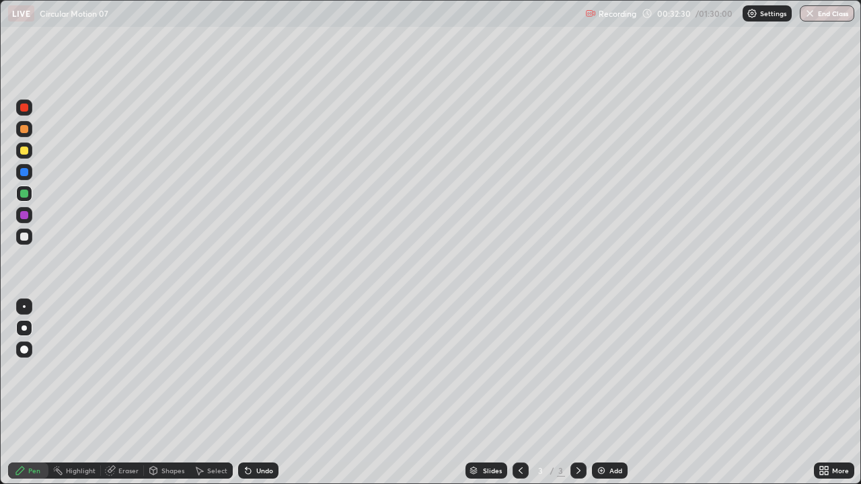
click at [131, 370] on div "Eraser" at bounding box center [128, 471] width 20 height 7
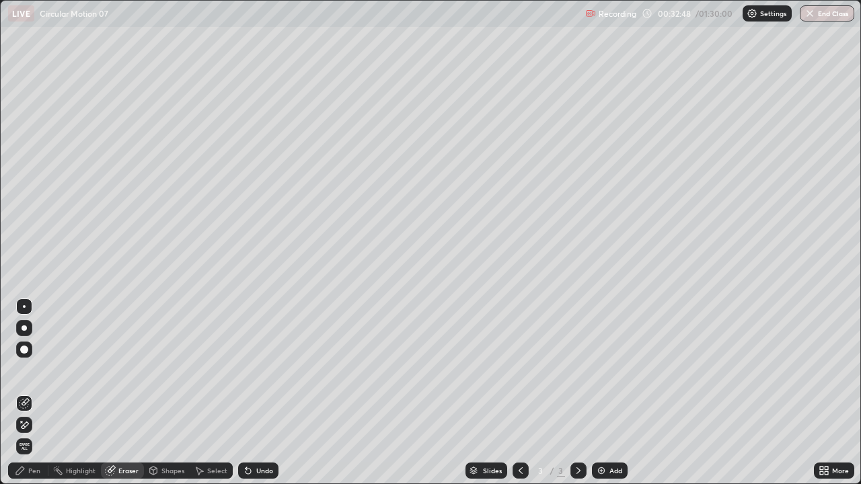
click at [205, 370] on div "Select" at bounding box center [211, 471] width 43 height 16
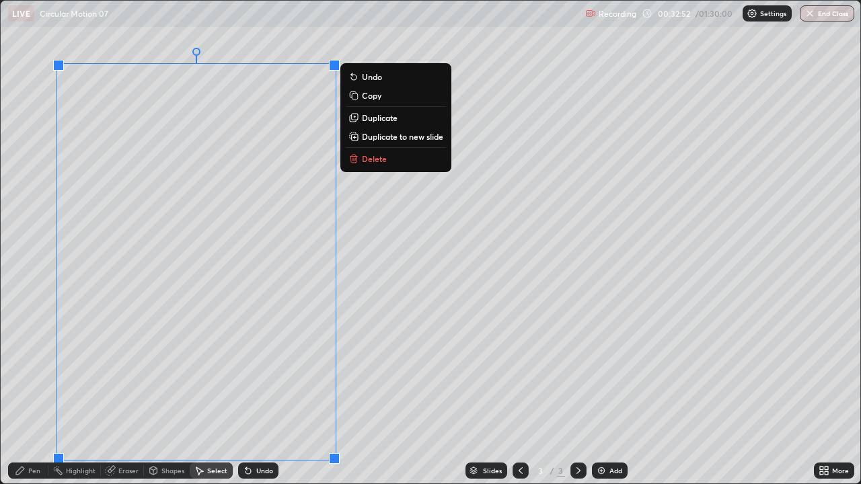
click at [355, 155] on icon at bounding box center [354, 156] width 5 height 2
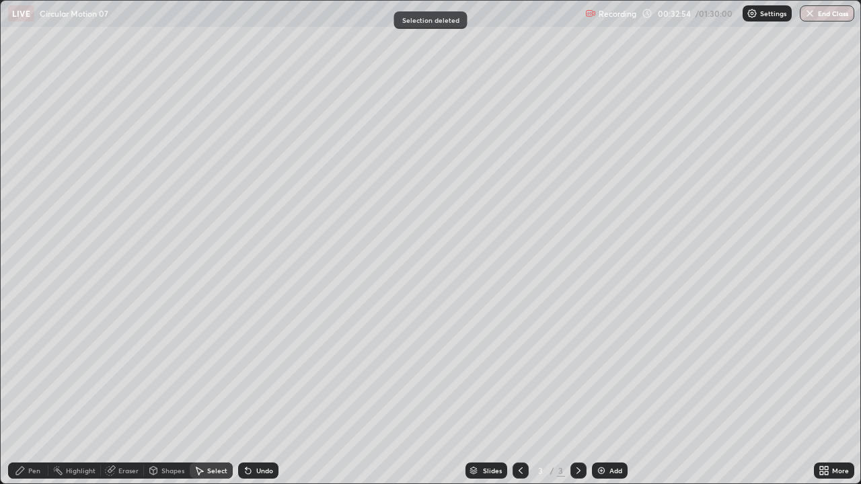
click at [125, 370] on div "Eraser" at bounding box center [128, 471] width 20 height 7
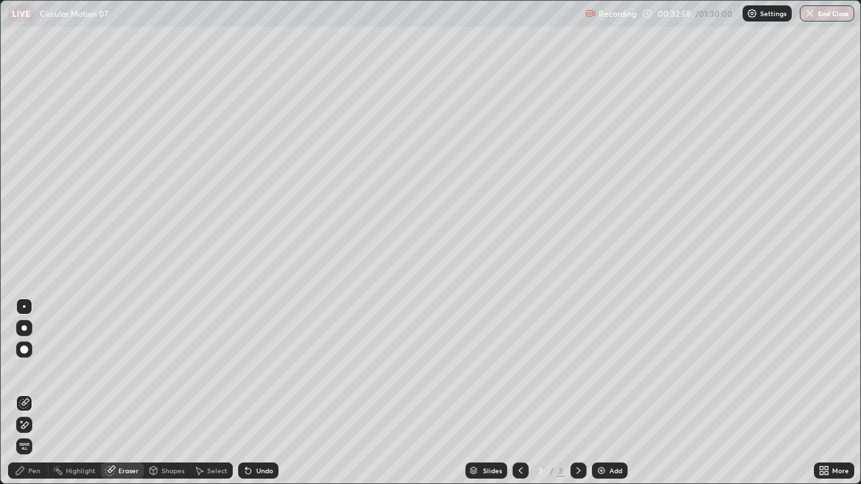
click at [34, 370] on div "Pen" at bounding box center [34, 471] width 12 height 7
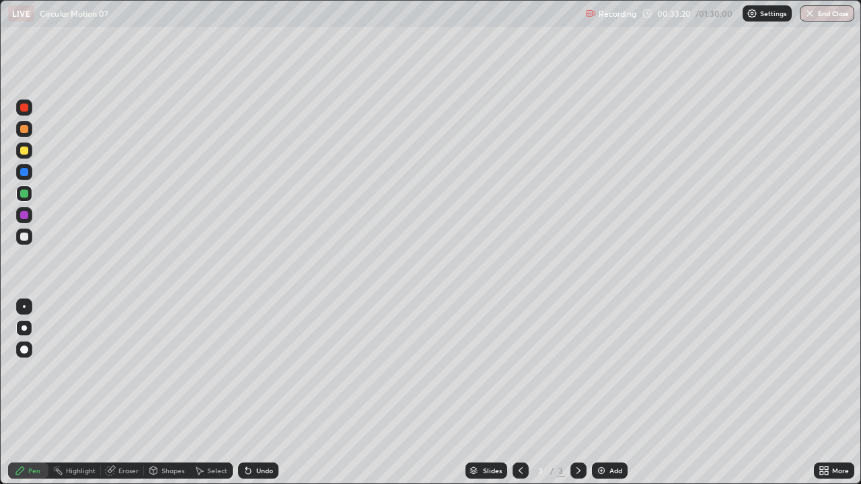
click at [262, 370] on div "Undo" at bounding box center [264, 471] width 17 height 7
click at [256, 370] on div "Undo" at bounding box center [264, 471] width 17 height 7
click at [253, 370] on div "Undo" at bounding box center [258, 471] width 40 height 16
click at [130, 370] on div "Eraser" at bounding box center [128, 471] width 20 height 7
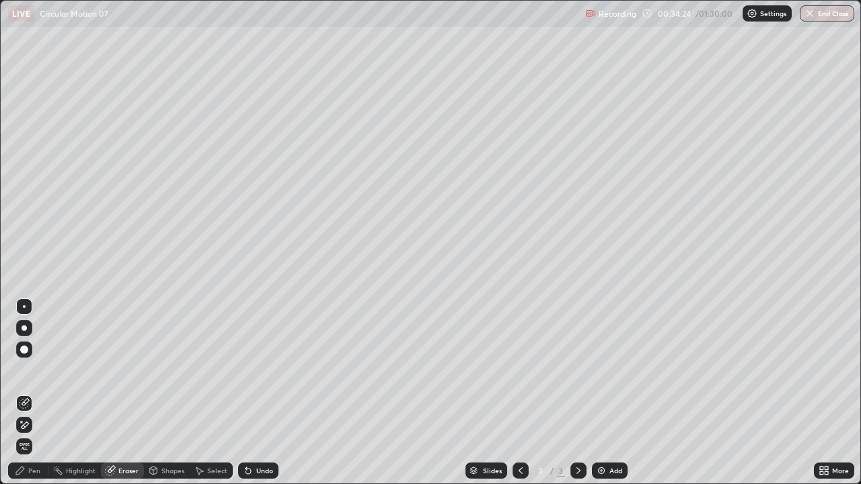
click at [40, 370] on div "Pen" at bounding box center [28, 471] width 40 height 16
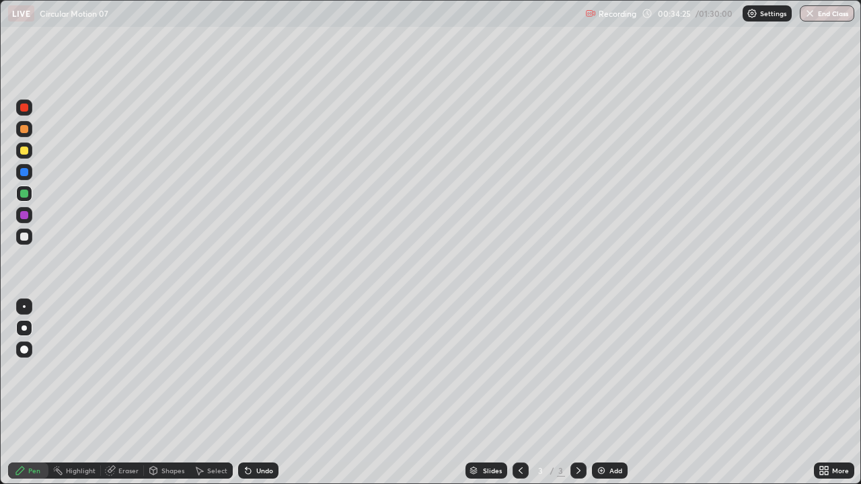
click at [24, 157] on div at bounding box center [24, 151] width 16 height 16
click at [253, 370] on div "Undo" at bounding box center [258, 471] width 40 height 16
click at [252, 370] on div "Undo" at bounding box center [258, 471] width 40 height 16
click at [119, 370] on div "Eraser" at bounding box center [128, 471] width 20 height 7
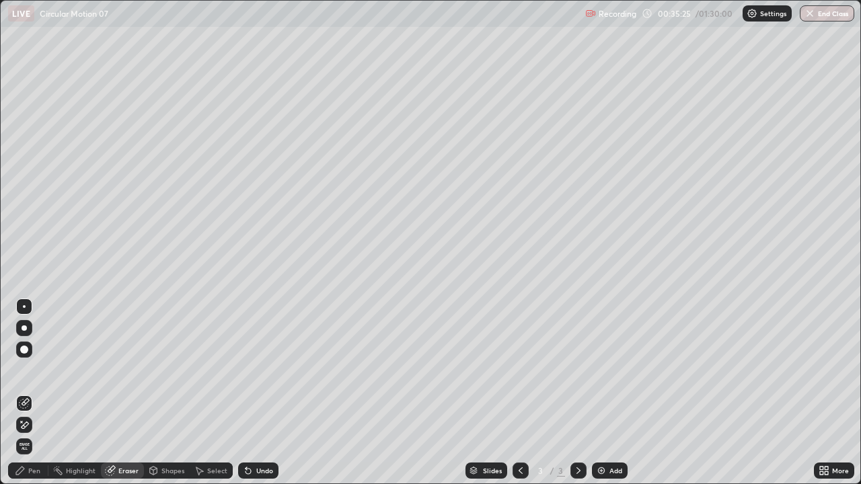
click at [30, 370] on div "Pen" at bounding box center [34, 471] width 12 height 7
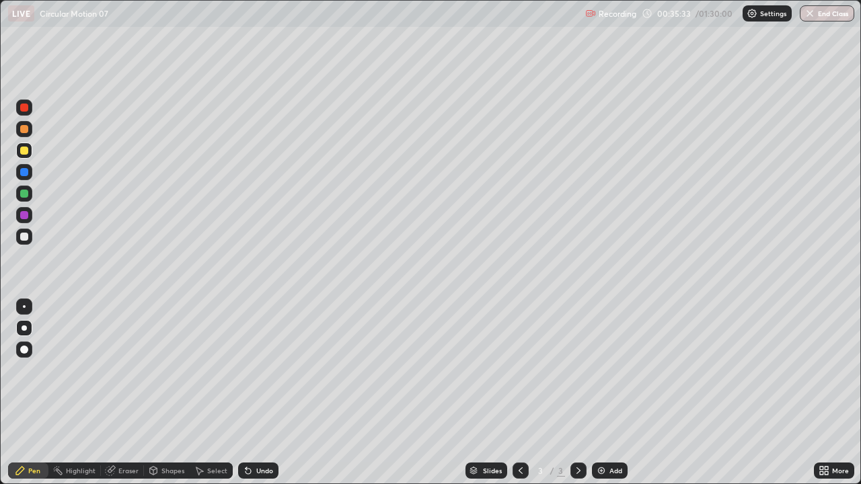
click at [264, 370] on div "Undo" at bounding box center [264, 471] width 17 height 7
click at [266, 370] on div "Undo" at bounding box center [264, 471] width 17 height 7
click at [601, 370] on img at bounding box center [601, 471] width 11 height 11
click at [259, 370] on div "Undo" at bounding box center [264, 471] width 17 height 7
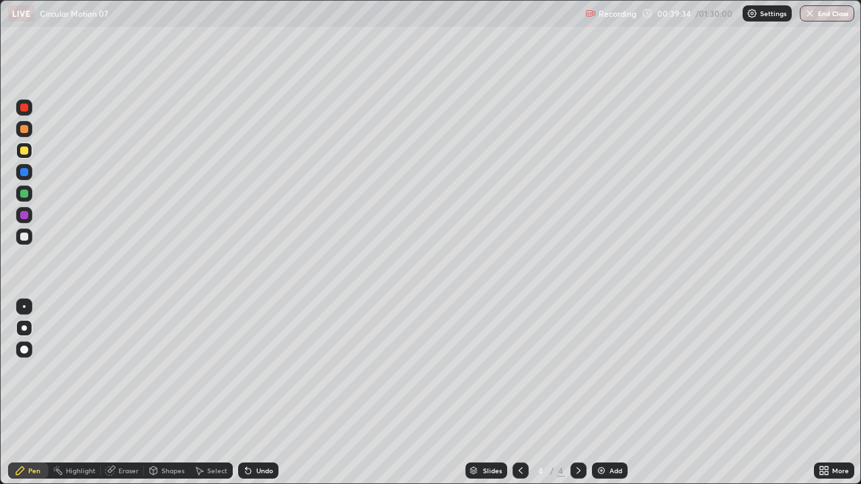
click at [26, 178] on div at bounding box center [24, 172] width 16 height 16
click at [23, 195] on div at bounding box center [24, 194] width 8 height 8
click at [27, 130] on div at bounding box center [24, 129] width 8 height 8
click at [26, 244] on div at bounding box center [24, 237] width 16 height 16
click at [24, 214] on div at bounding box center [24, 215] width 8 height 8
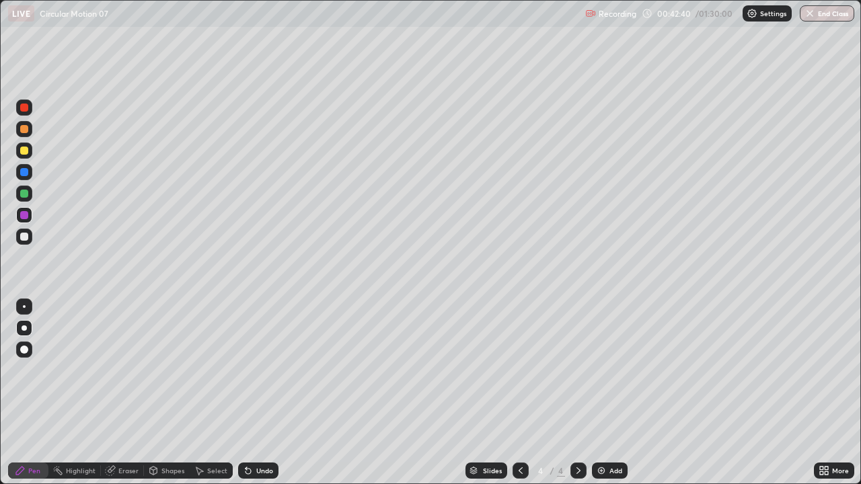
click at [262, 370] on div "Undo" at bounding box center [258, 471] width 40 height 16
click at [260, 370] on div "Undo" at bounding box center [264, 471] width 17 height 7
click at [264, 370] on div "Undo" at bounding box center [264, 471] width 17 height 7
click at [260, 370] on div "Undo" at bounding box center [264, 471] width 17 height 7
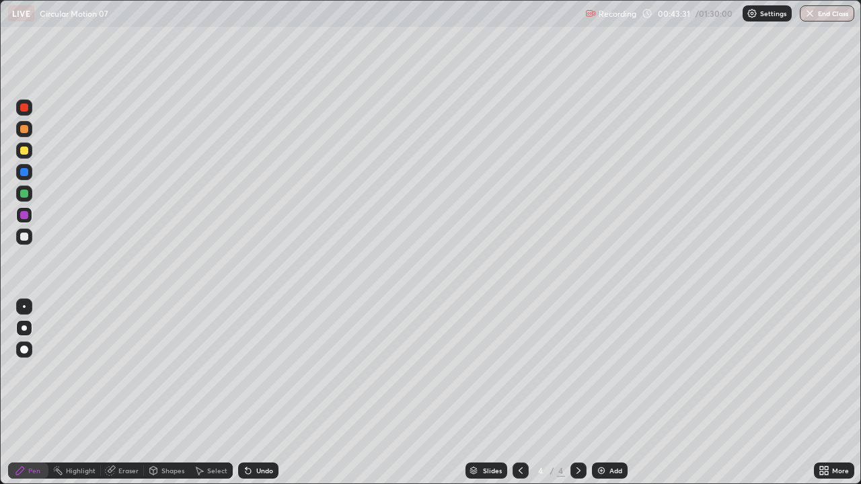
click at [129, 370] on div "Eraser" at bounding box center [128, 471] width 20 height 7
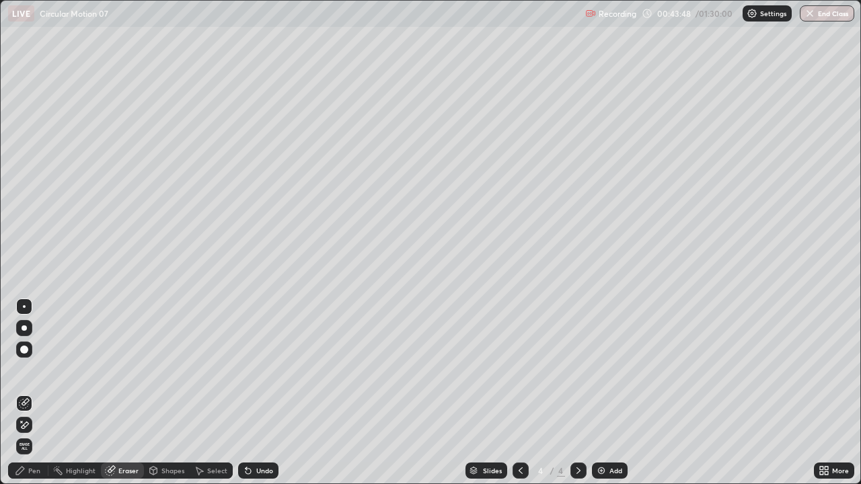
click at [32, 370] on div "Pen" at bounding box center [34, 471] width 12 height 7
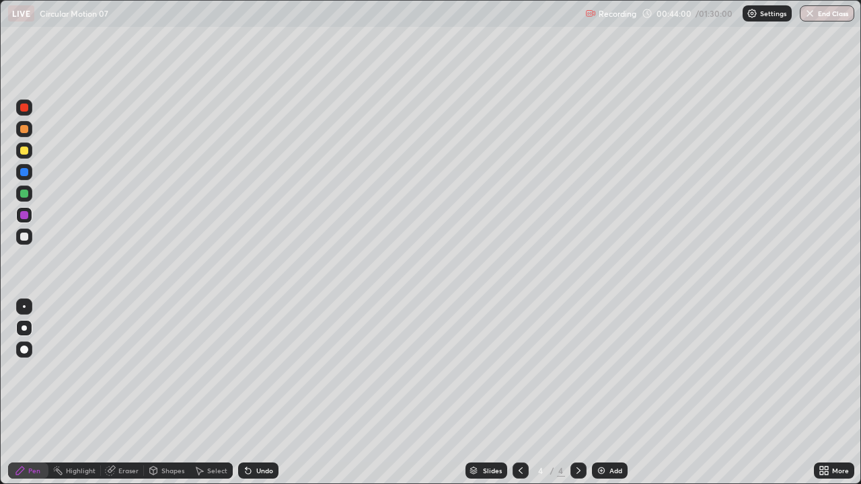
click at [258, 370] on div "Undo" at bounding box center [264, 471] width 17 height 7
click at [26, 193] on div at bounding box center [24, 194] width 8 height 8
click at [124, 370] on div "Eraser" at bounding box center [128, 471] width 20 height 7
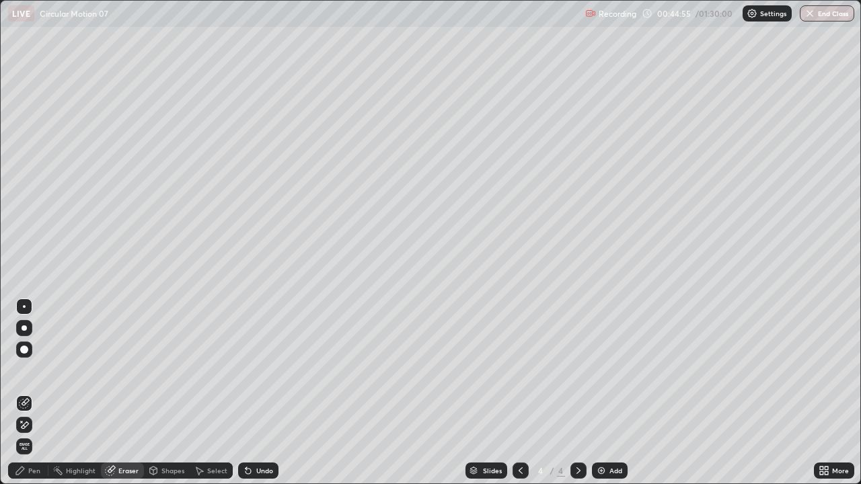
click at [33, 370] on div "Pen" at bounding box center [28, 471] width 40 height 16
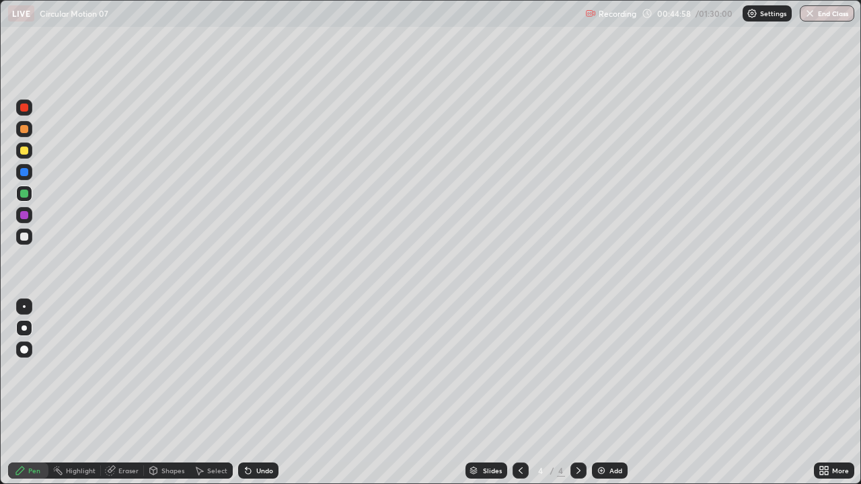
click at [135, 370] on div "Eraser" at bounding box center [122, 471] width 43 height 16
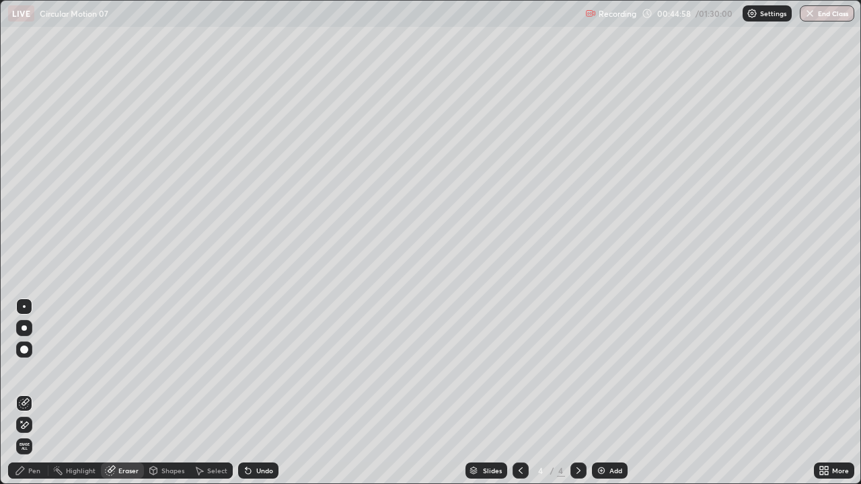
click at [174, 370] on div "Shapes" at bounding box center [172, 471] width 23 height 7
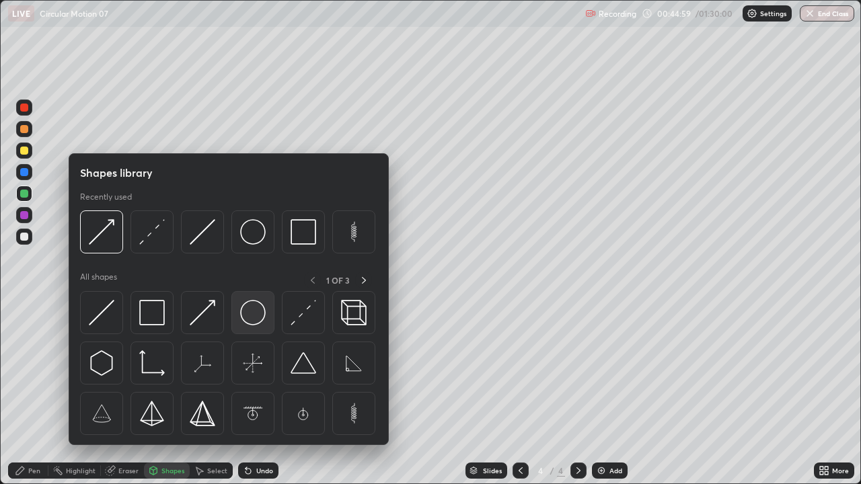
click at [246, 315] on img at bounding box center [253, 313] width 26 height 26
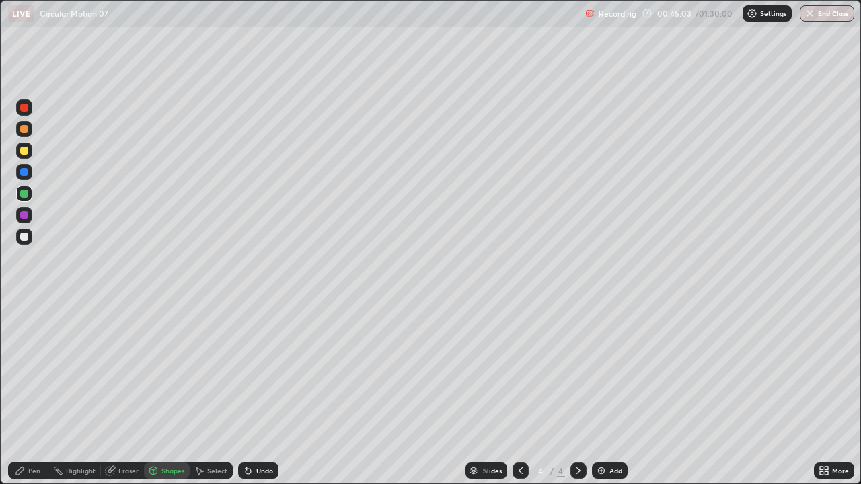
click at [32, 370] on div "Pen" at bounding box center [34, 471] width 12 height 7
click at [24, 243] on div at bounding box center [24, 237] width 16 height 16
click at [22, 153] on div at bounding box center [24, 151] width 8 height 8
click at [260, 370] on div "Undo" at bounding box center [258, 471] width 40 height 16
click at [26, 200] on div at bounding box center [24, 194] width 16 height 16
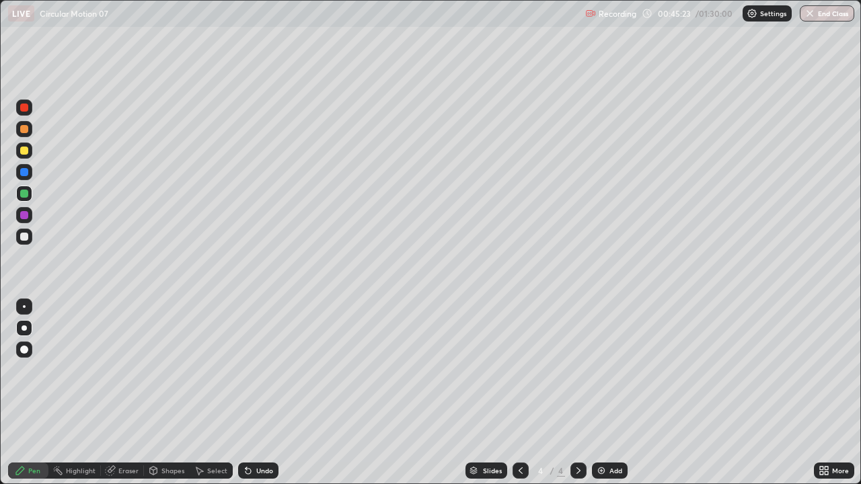
click at [248, 370] on icon at bounding box center [248, 471] width 5 height 5
click at [159, 370] on div "Shapes" at bounding box center [167, 471] width 46 height 16
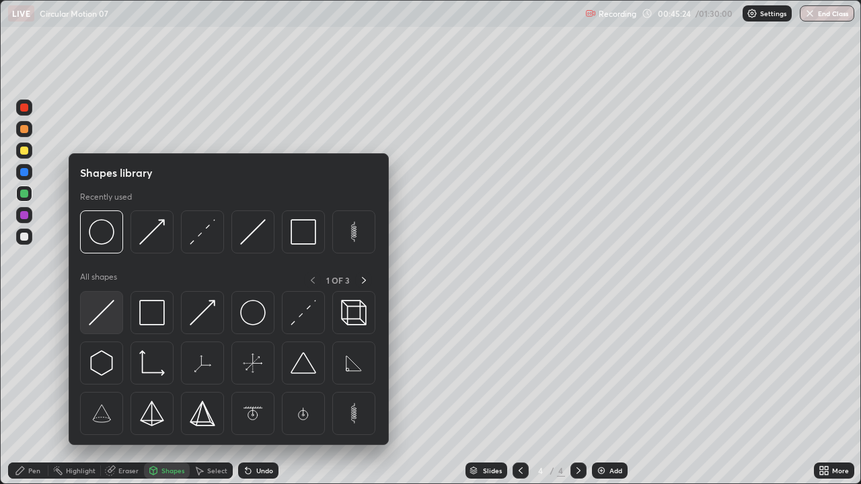
click at [113, 322] on img at bounding box center [102, 313] width 26 height 26
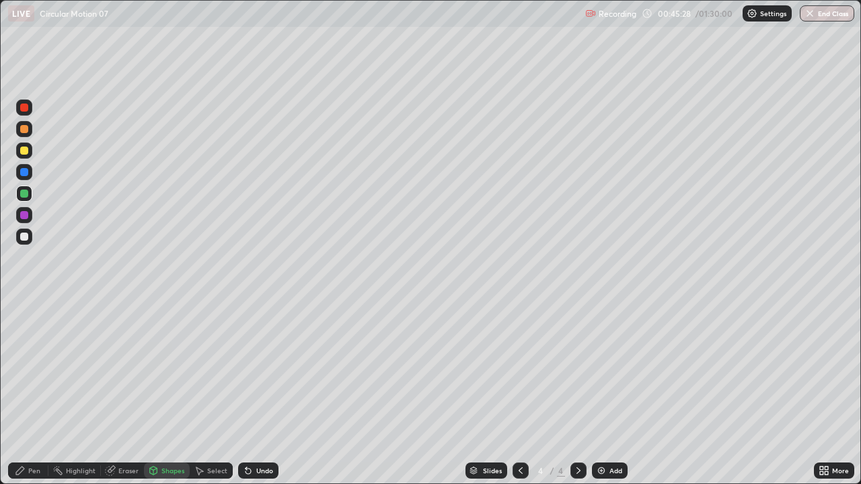
click at [258, 370] on div "Undo" at bounding box center [264, 471] width 17 height 7
click at [21, 239] on div at bounding box center [24, 237] width 8 height 8
click at [36, 370] on div "Pen" at bounding box center [34, 471] width 12 height 7
click at [253, 370] on div "Undo" at bounding box center [258, 471] width 40 height 16
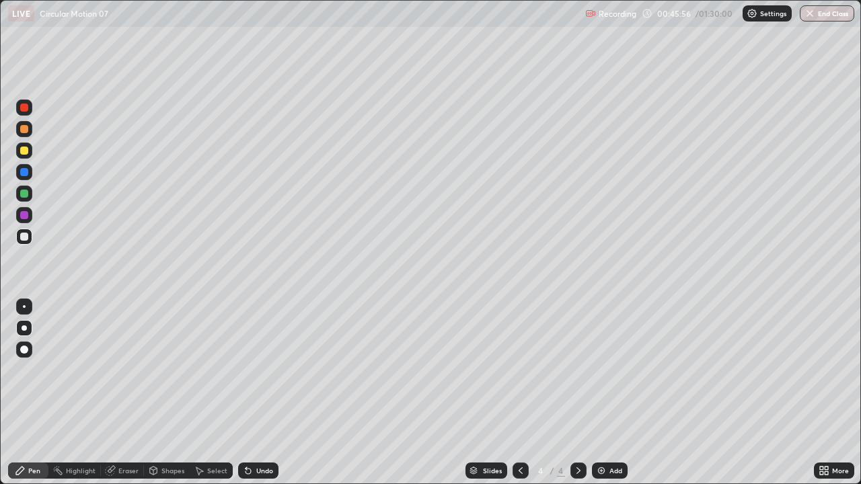
click at [256, 370] on div "Undo" at bounding box center [264, 471] width 17 height 7
click at [257, 370] on div "Undo" at bounding box center [264, 471] width 17 height 7
click at [256, 370] on div "Undo" at bounding box center [264, 471] width 17 height 7
click at [256, 370] on div "Undo" at bounding box center [258, 471] width 40 height 16
click at [259, 370] on div "Undo" at bounding box center [264, 471] width 17 height 7
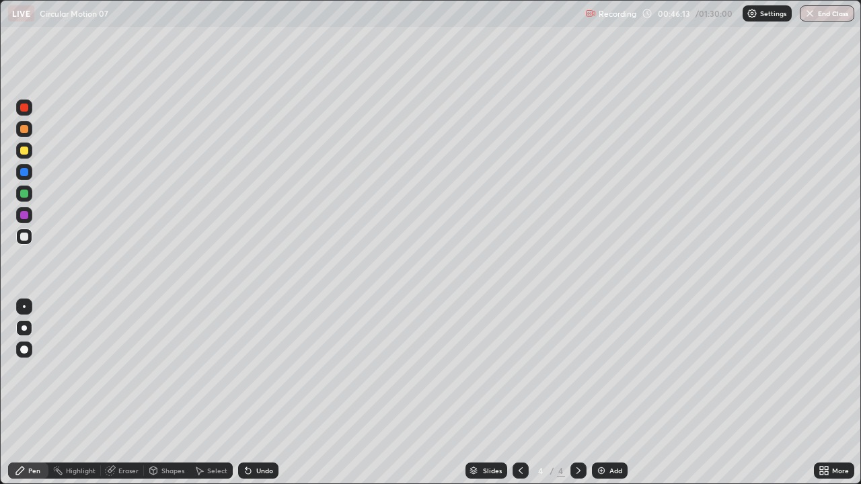
click at [264, 370] on div "Undo" at bounding box center [264, 471] width 17 height 7
click at [264, 370] on div "Undo" at bounding box center [258, 471] width 40 height 16
click at [262, 370] on div "Undo" at bounding box center [264, 471] width 17 height 7
click at [259, 370] on div "Undo" at bounding box center [264, 471] width 17 height 7
click at [260, 370] on div "Undo" at bounding box center [264, 471] width 17 height 7
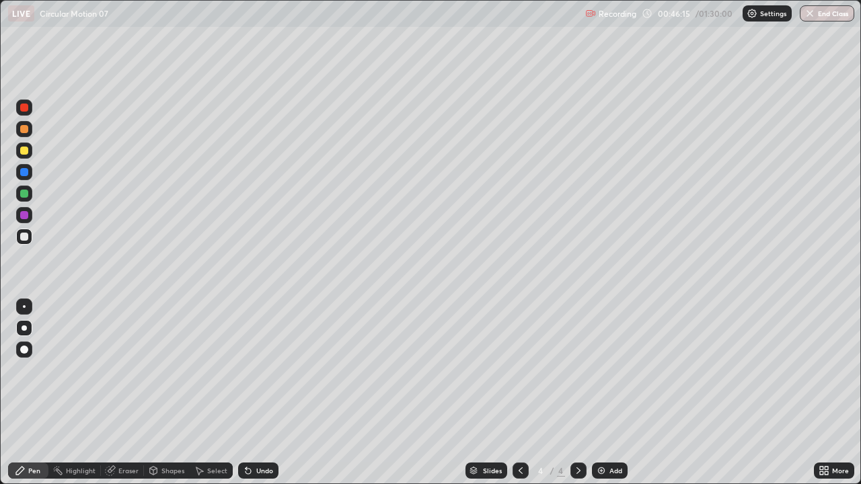
click at [258, 370] on div "Undo" at bounding box center [258, 471] width 40 height 16
click at [257, 370] on div "Undo" at bounding box center [264, 471] width 17 height 7
click at [256, 370] on div "Undo" at bounding box center [264, 471] width 17 height 7
click at [258, 370] on div "Undo" at bounding box center [264, 471] width 17 height 7
click at [0, 337] on div "Setting up your live class" at bounding box center [430, 242] width 861 height 484
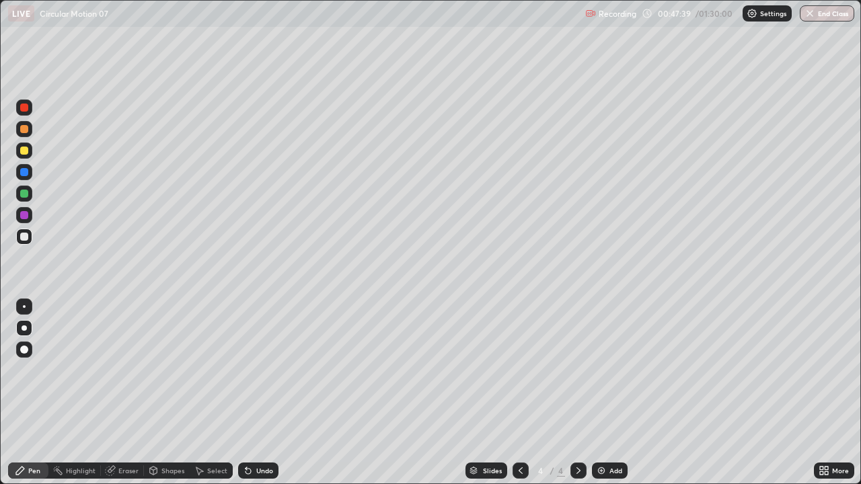
click at [0, 340] on div "Setting up your live class" at bounding box center [430, 242] width 861 height 484
click at [0, 335] on div "Setting up your live class" at bounding box center [430, 242] width 861 height 484
click at [23, 237] on div at bounding box center [24, 237] width 8 height 8
click at [22, 217] on div at bounding box center [24, 215] width 8 height 8
click at [136, 370] on div "Eraser" at bounding box center [128, 471] width 20 height 7
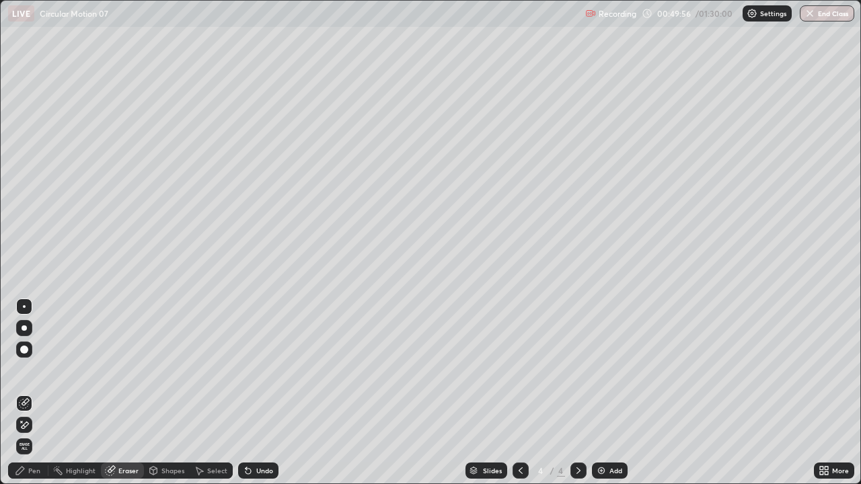
click at [34, 370] on div "Pen" at bounding box center [34, 471] width 12 height 7
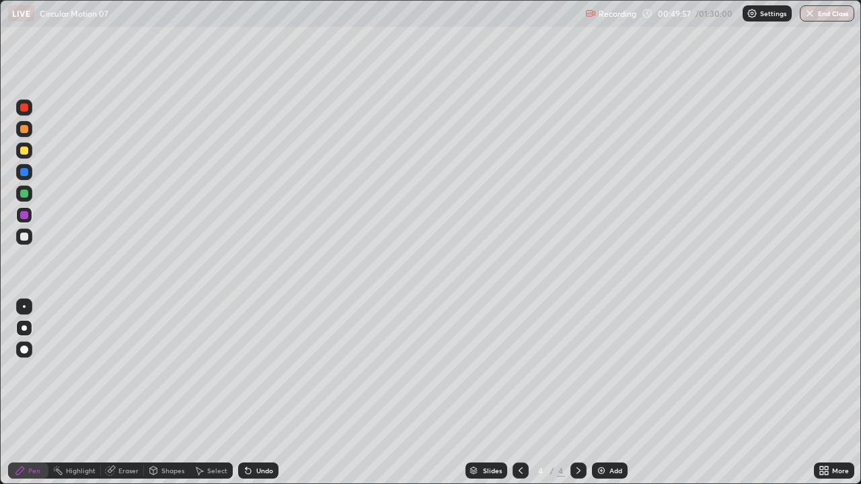
click at [22, 174] on div at bounding box center [24, 172] width 8 height 8
click at [24, 242] on div at bounding box center [24, 237] width 16 height 16
click at [129, 370] on div "Eraser" at bounding box center [122, 471] width 43 height 16
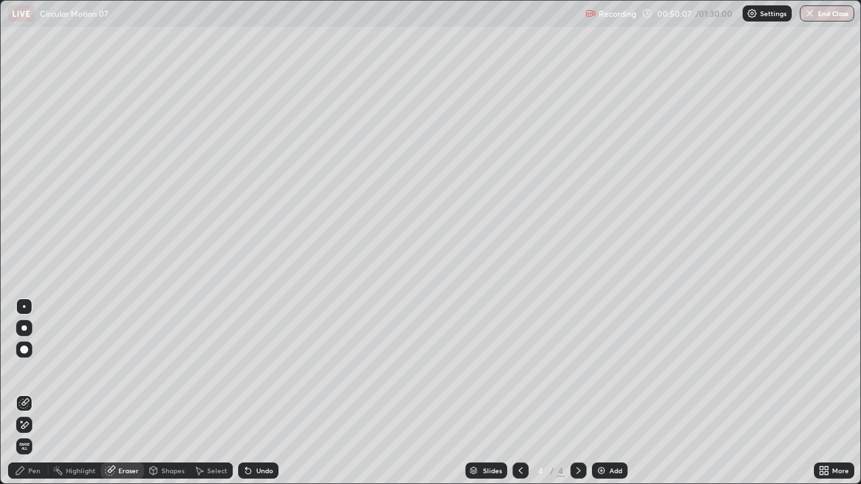
click at [169, 370] on div "Shapes" at bounding box center [172, 471] width 23 height 7
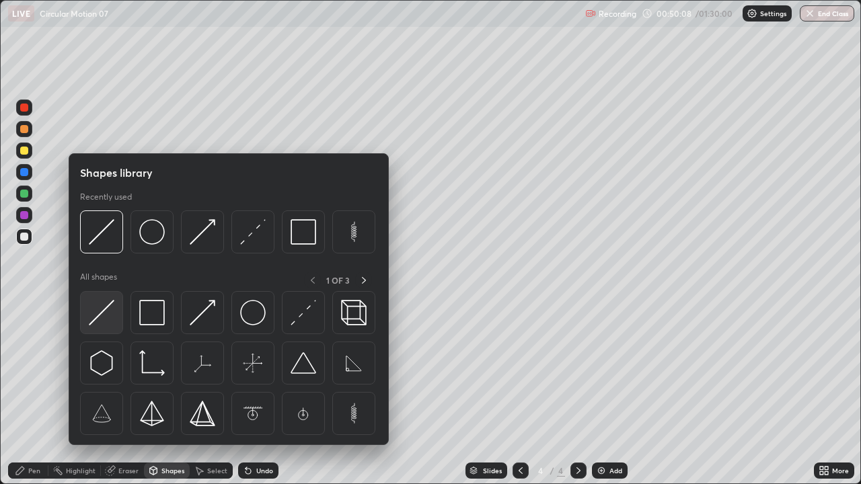
click at [102, 311] on img at bounding box center [102, 313] width 26 height 26
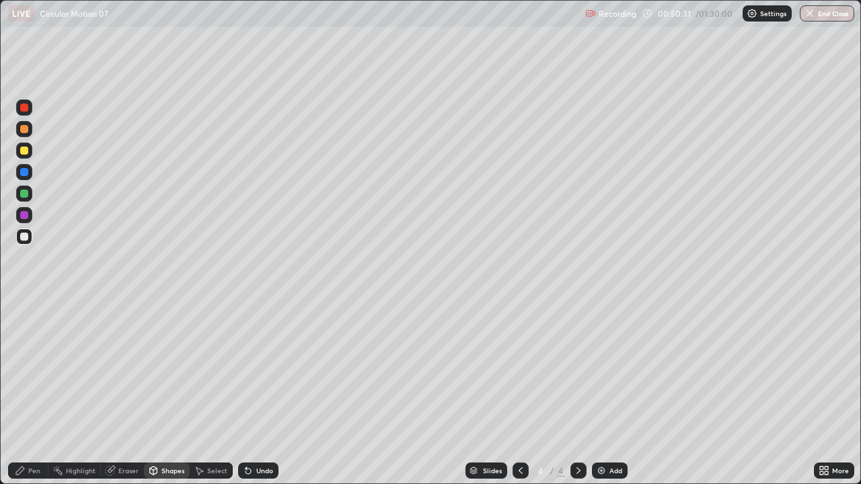
click at [168, 370] on div "Shapes" at bounding box center [172, 471] width 23 height 7
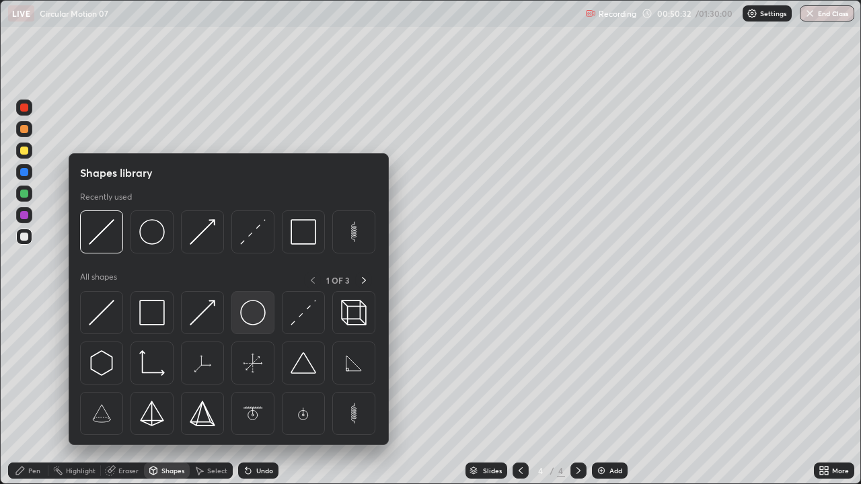
click at [256, 318] on img at bounding box center [253, 313] width 26 height 26
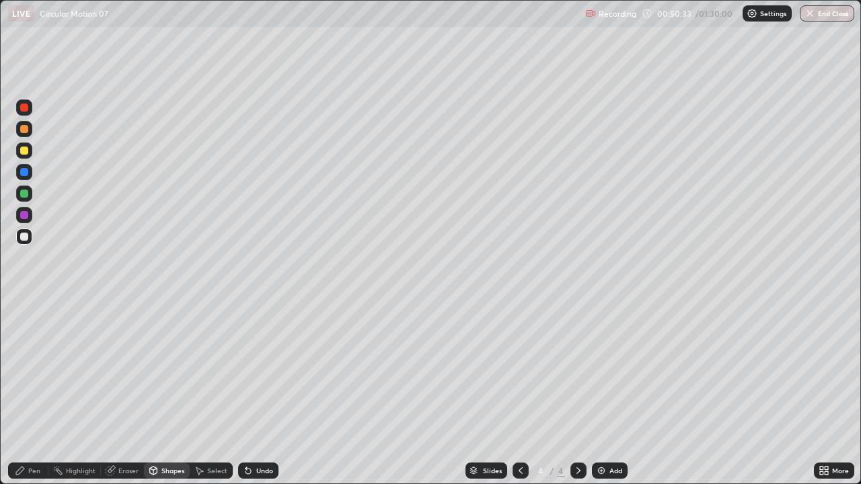
click at [26, 174] on div at bounding box center [24, 172] width 8 height 8
click at [25, 213] on div at bounding box center [24, 215] width 8 height 8
click at [40, 370] on div "Pen" at bounding box center [28, 471] width 40 height 16
click at [26, 237] on div at bounding box center [24, 237] width 8 height 8
click at [24, 174] on div at bounding box center [24, 172] width 8 height 8
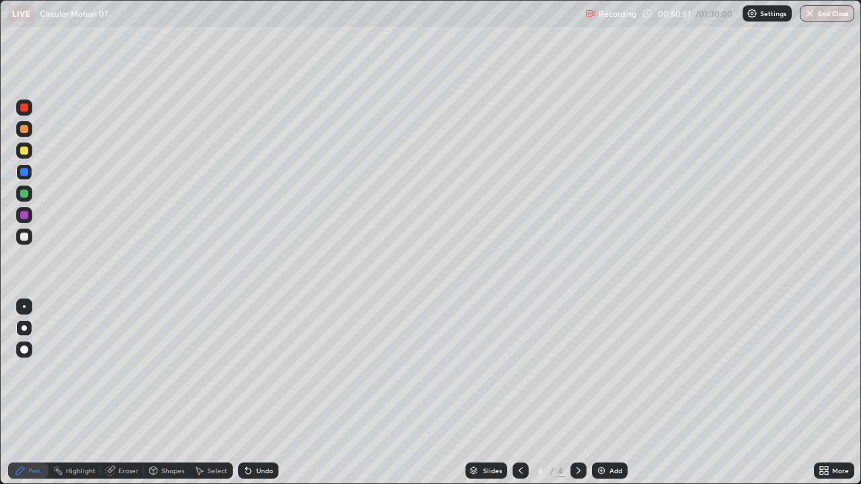
click at [25, 213] on div at bounding box center [24, 215] width 8 height 8
click at [162, 370] on div "Shapes" at bounding box center [172, 471] width 23 height 7
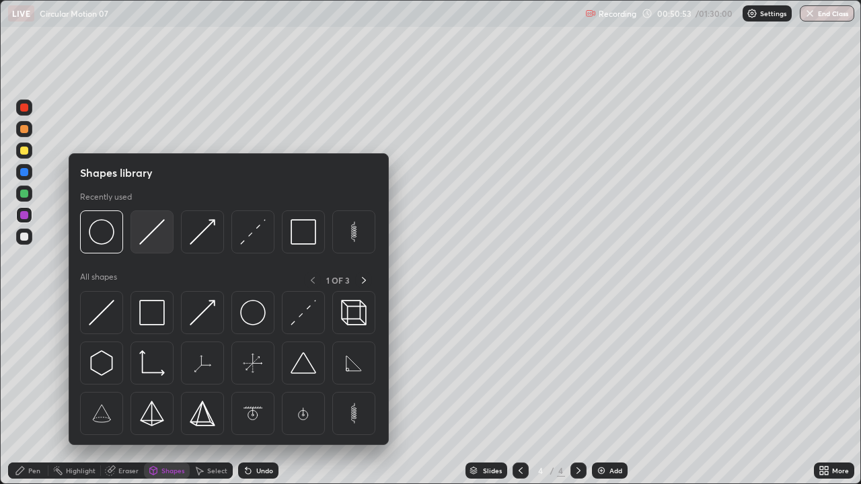
click at [143, 245] on img at bounding box center [152, 232] width 26 height 26
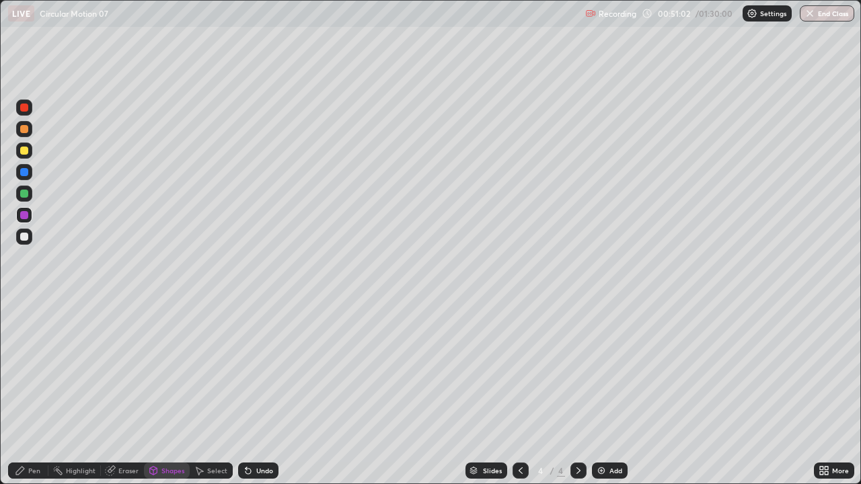
click at [37, 370] on div "Pen" at bounding box center [34, 471] width 12 height 7
click at [24, 174] on div at bounding box center [24, 172] width 8 height 8
click at [23, 151] on div at bounding box center [24, 151] width 8 height 8
click at [24, 173] on div at bounding box center [24, 172] width 8 height 8
click at [257, 370] on div "Undo" at bounding box center [264, 471] width 17 height 7
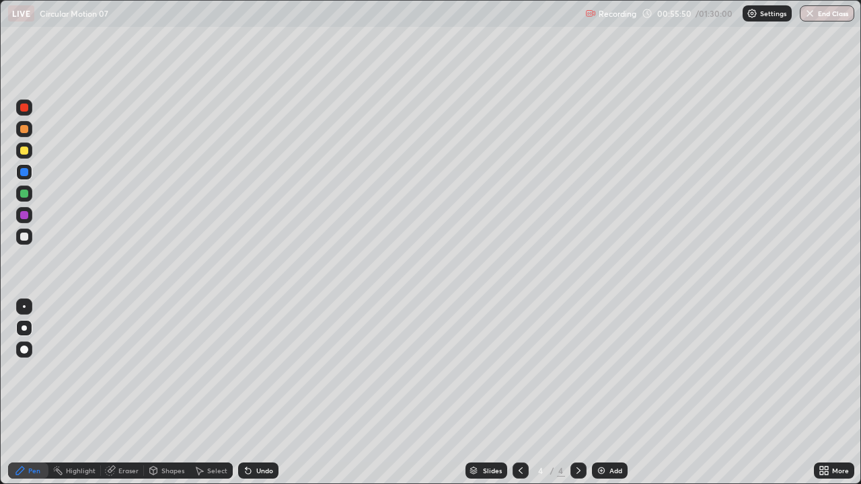
click at [250, 370] on div "Undo" at bounding box center [258, 471] width 40 height 16
click at [261, 370] on div "Undo" at bounding box center [264, 471] width 17 height 7
click at [265, 370] on div "Undo" at bounding box center [264, 471] width 17 height 7
click at [131, 370] on div "Eraser" at bounding box center [128, 471] width 20 height 7
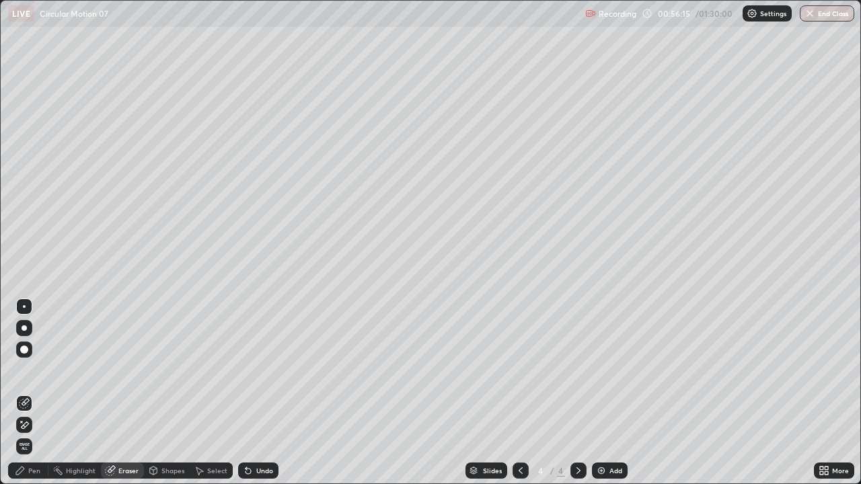
click at [32, 370] on div "Pen" at bounding box center [34, 471] width 12 height 7
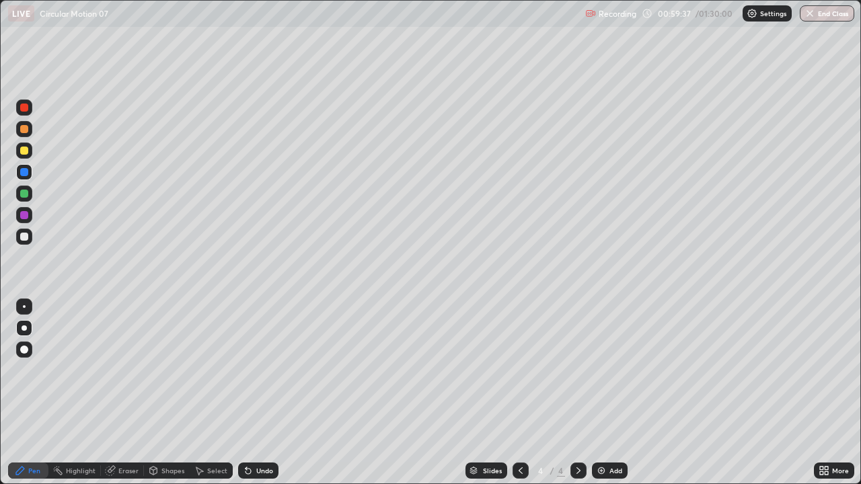
click at [21, 236] on div at bounding box center [24, 237] width 8 height 8
click at [610, 370] on div "Add" at bounding box center [616, 471] width 13 height 7
click at [24, 213] on div at bounding box center [24, 215] width 8 height 8
click at [256, 370] on div "Undo" at bounding box center [264, 471] width 17 height 7
click at [24, 237] on div at bounding box center [24, 237] width 8 height 8
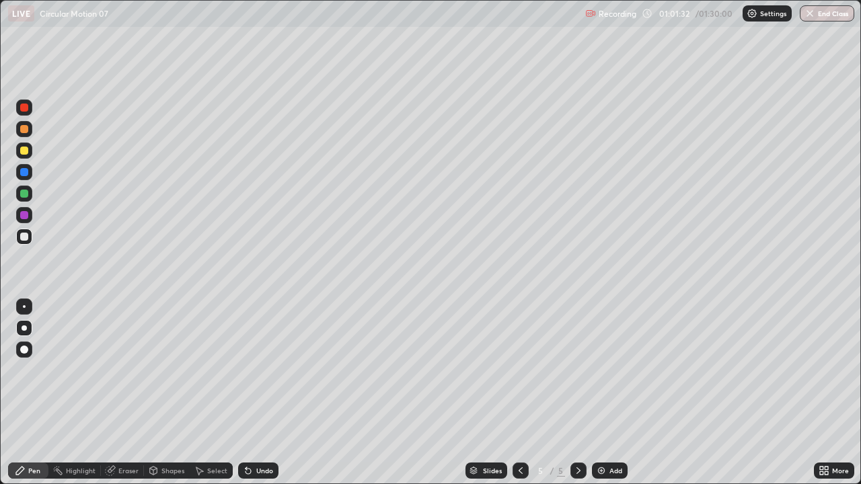
click at [132, 370] on div "Eraser" at bounding box center [128, 471] width 20 height 7
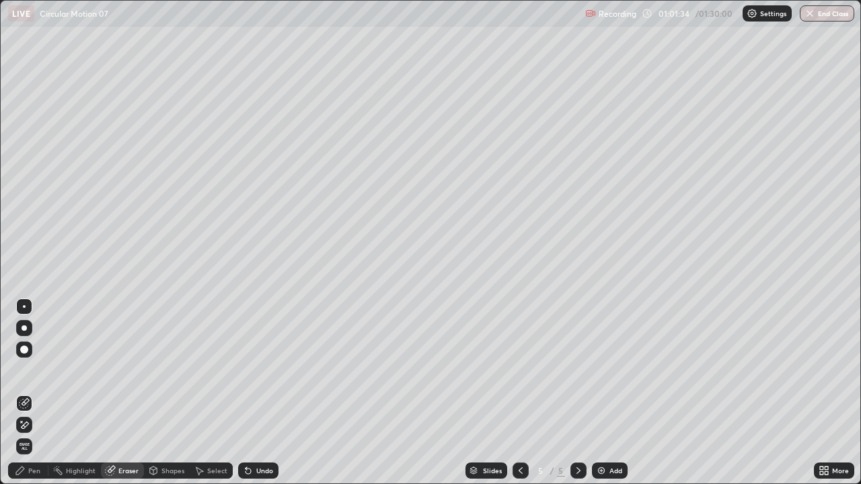
click at [24, 370] on icon at bounding box center [20, 471] width 11 height 11
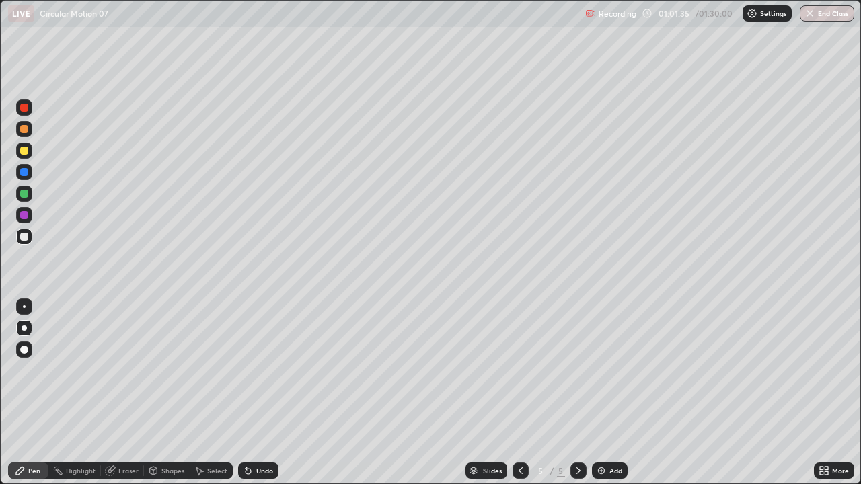
click at [24, 177] on div at bounding box center [24, 172] width 16 height 16
click at [260, 370] on div "Undo" at bounding box center [258, 471] width 40 height 16
click at [22, 240] on div at bounding box center [24, 237] width 8 height 8
click at [25, 195] on div at bounding box center [24, 194] width 8 height 8
click at [613, 370] on div "Add" at bounding box center [610, 471] width 36 height 16
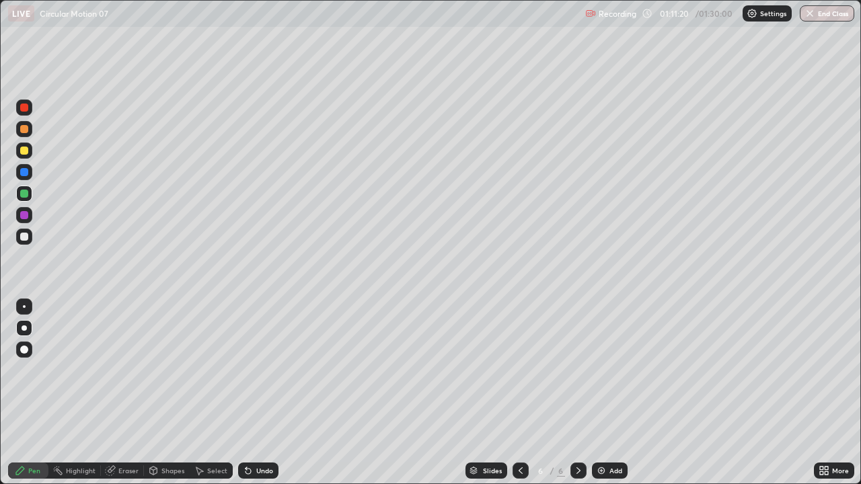
click at [22, 223] on div at bounding box center [24, 215] width 16 height 16
click at [23, 151] on div at bounding box center [24, 151] width 8 height 8
click at [246, 370] on icon at bounding box center [246, 468] width 1 height 1
click at [259, 370] on div "Undo" at bounding box center [264, 471] width 17 height 7
click at [246, 370] on icon at bounding box center [248, 471] width 5 height 5
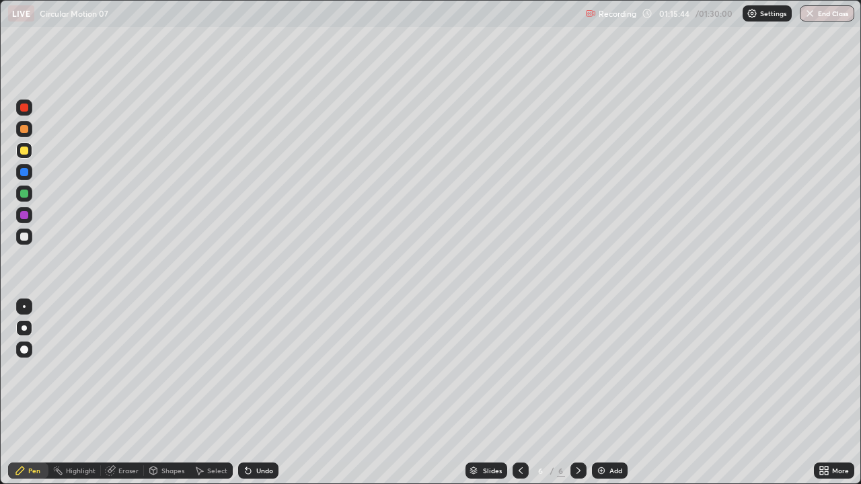
click at [25, 174] on div at bounding box center [24, 172] width 8 height 8
click at [27, 131] on div at bounding box center [24, 129] width 8 height 8
click at [26, 152] on div at bounding box center [24, 151] width 8 height 8
click at [30, 113] on div at bounding box center [24, 108] width 16 height 16
click at [267, 370] on div "Undo" at bounding box center [258, 471] width 40 height 16
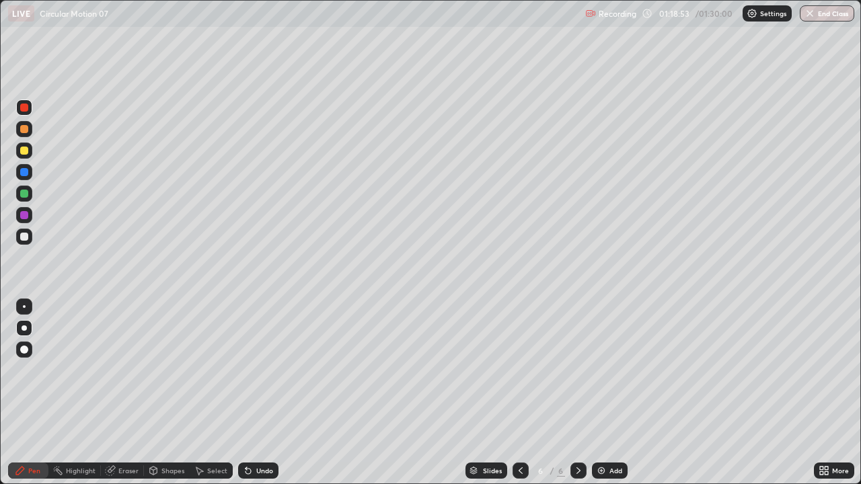
click at [24, 171] on div at bounding box center [24, 172] width 8 height 8
click at [22, 196] on div at bounding box center [24, 194] width 8 height 8
click at [29, 237] on div at bounding box center [24, 237] width 16 height 16
click at [821, 17] on button "End Class" at bounding box center [827, 13] width 54 height 16
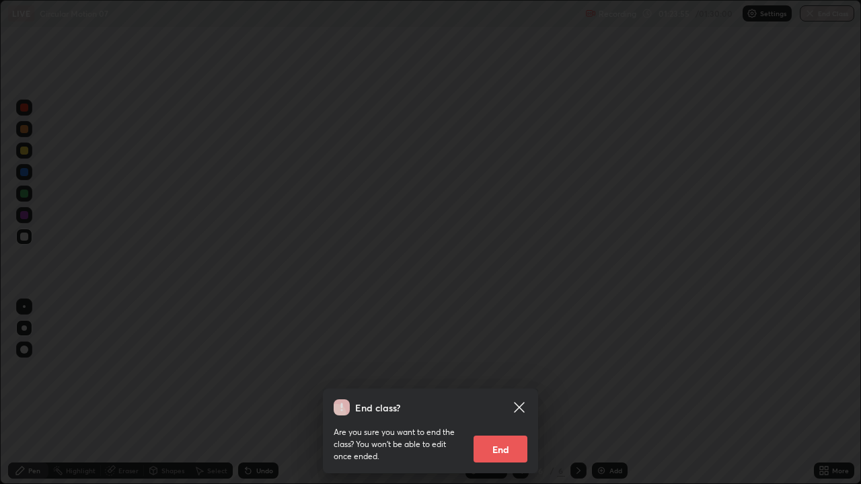
click at [492, 370] on button "End" at bounding box center [501, 449] width 54 height 27
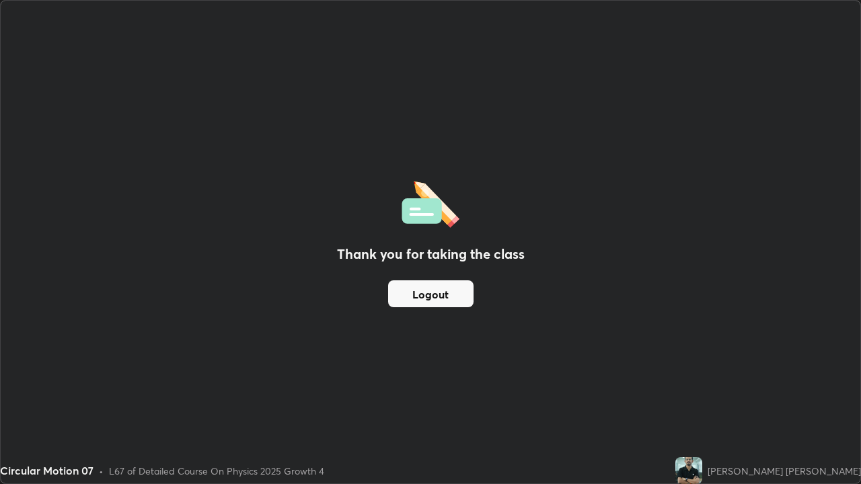
click at [458, 297] on button "Logout" at bounding box center [430, 294] width 85 height 27
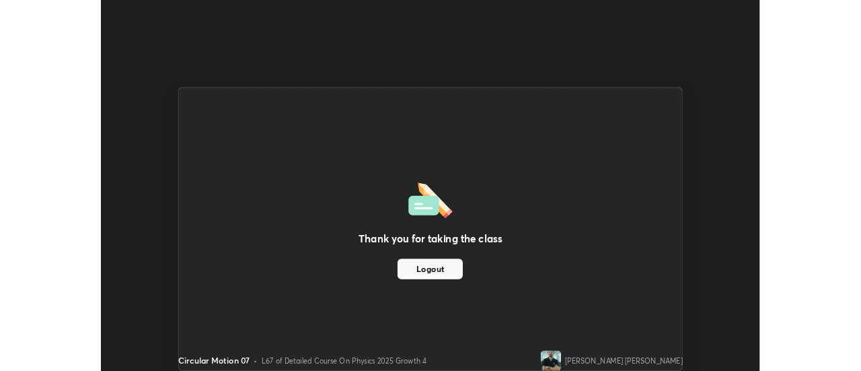
scroll to position [66909, 66419]
